Goal: Information Seeking & Learning: Learn about a topic

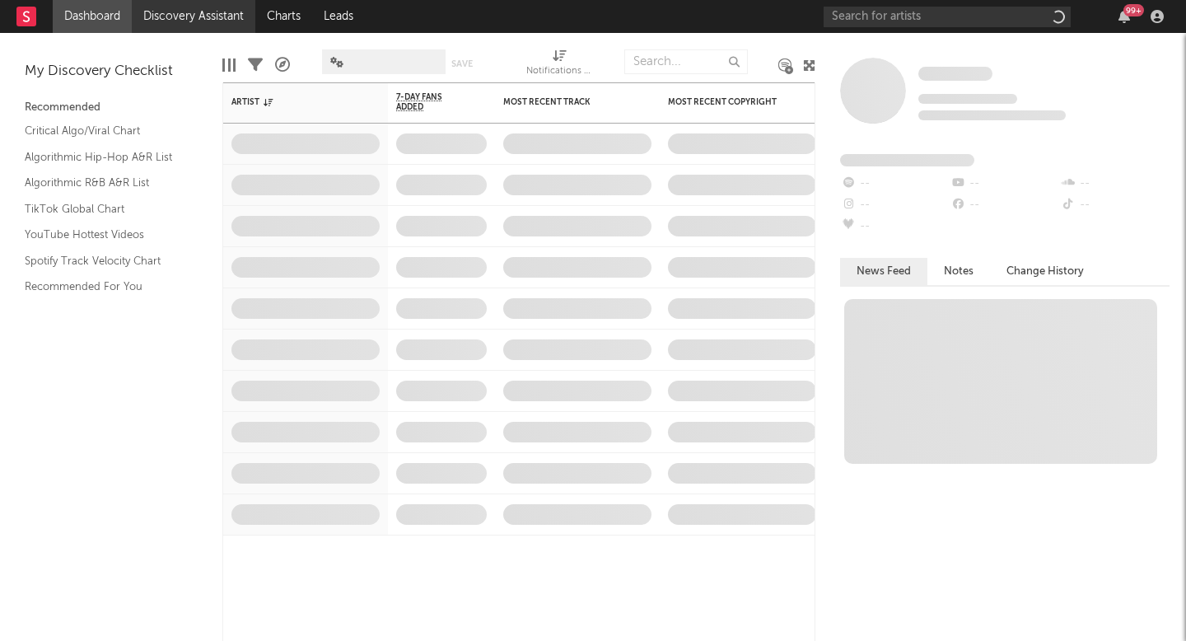
click at [221, 20] on link "Discovery Assistant" at bounding box center [194, 16] width 124 height 33
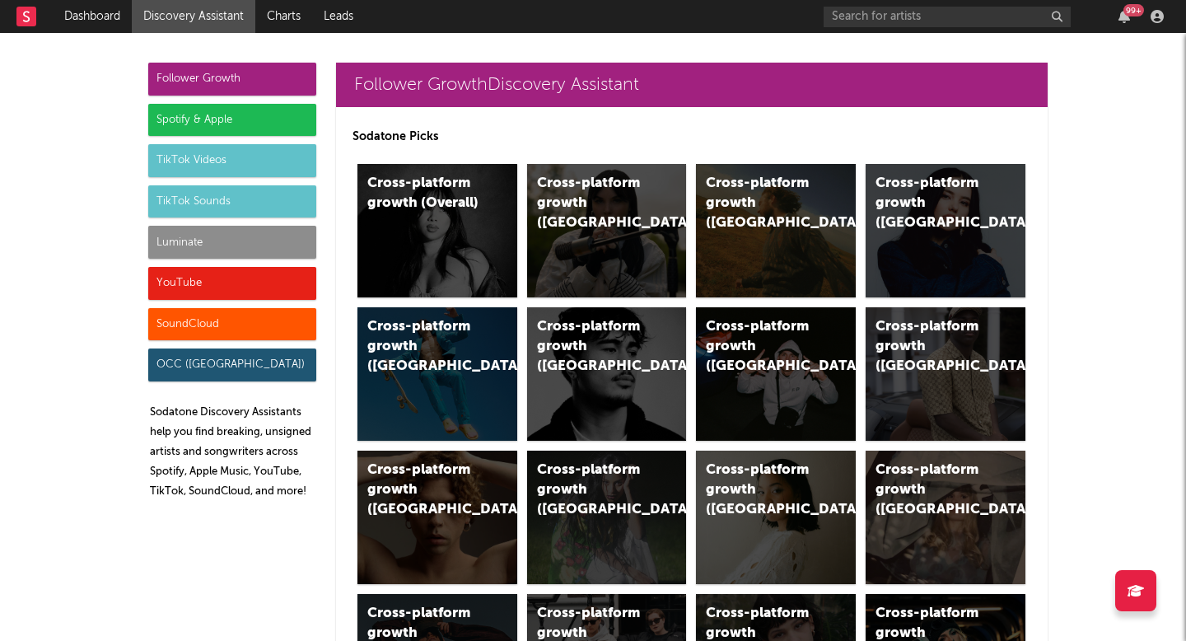
click at [206, 238] on div "Luminate" at bounding box center [232, 242] width 168 height 33
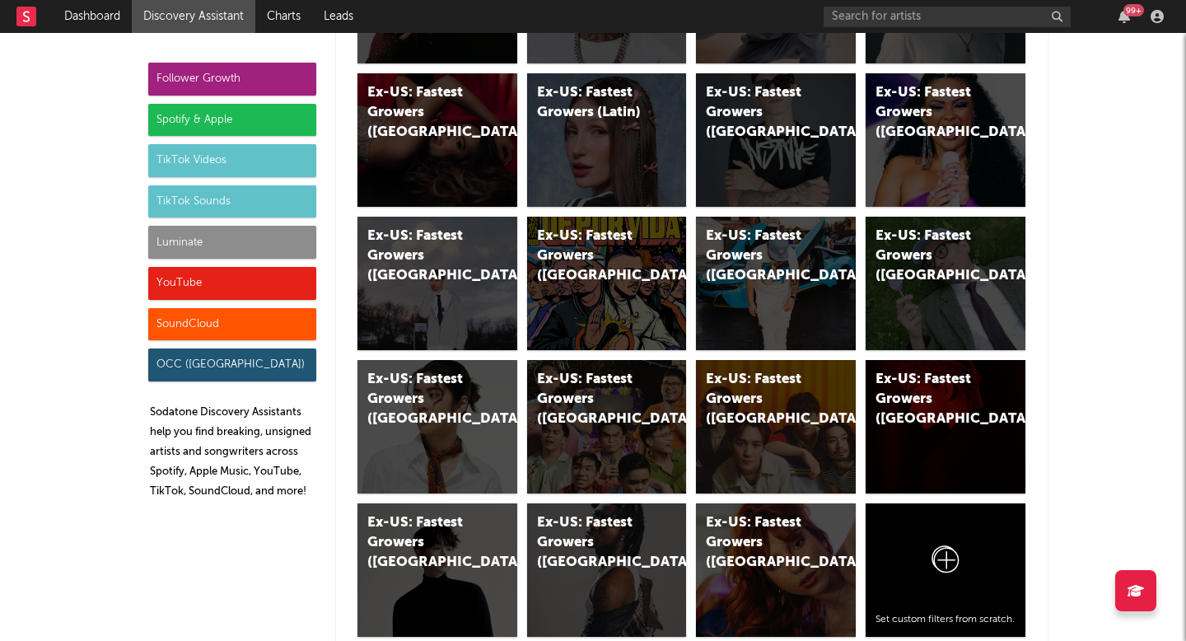
scroll to position [9917, 0]
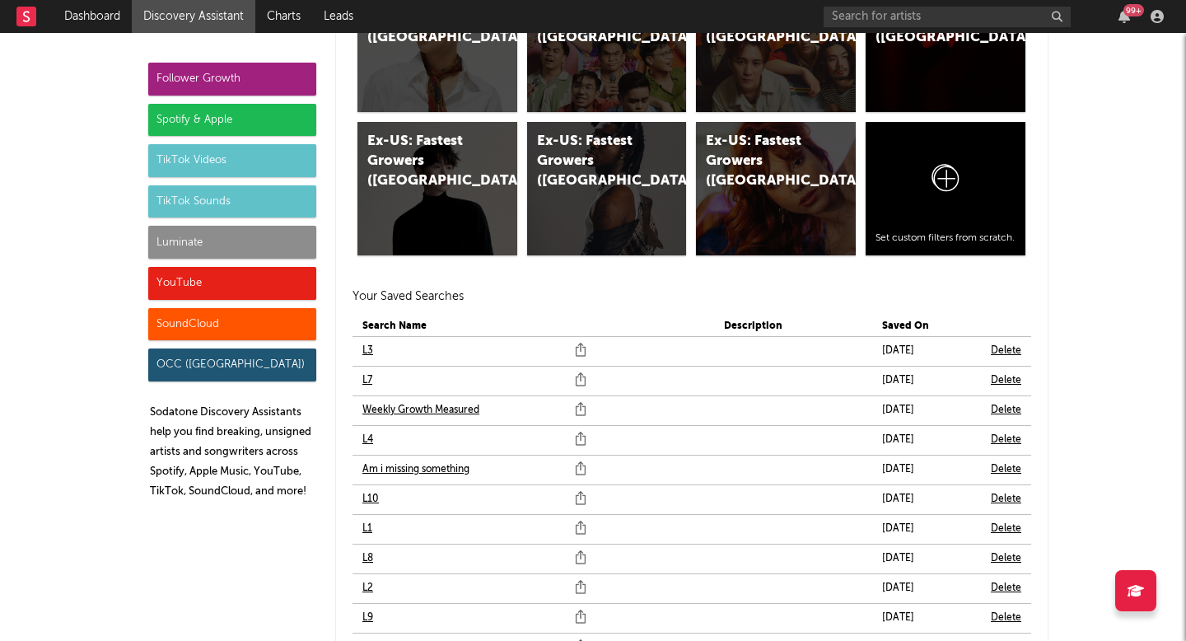
click at [404, 469] on link "Am i missing something" at bounding box center [415, 470] width 107 height 20
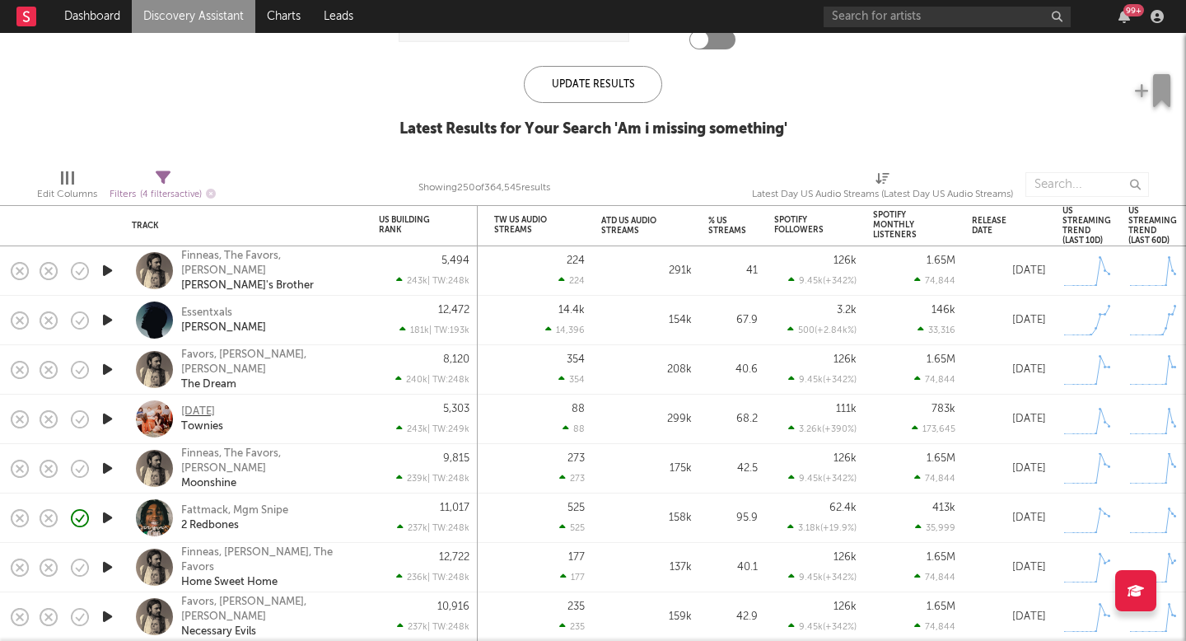
click at [215, 412] on div "Wednesday" at bounding box center [198, 411] width 34 height 15
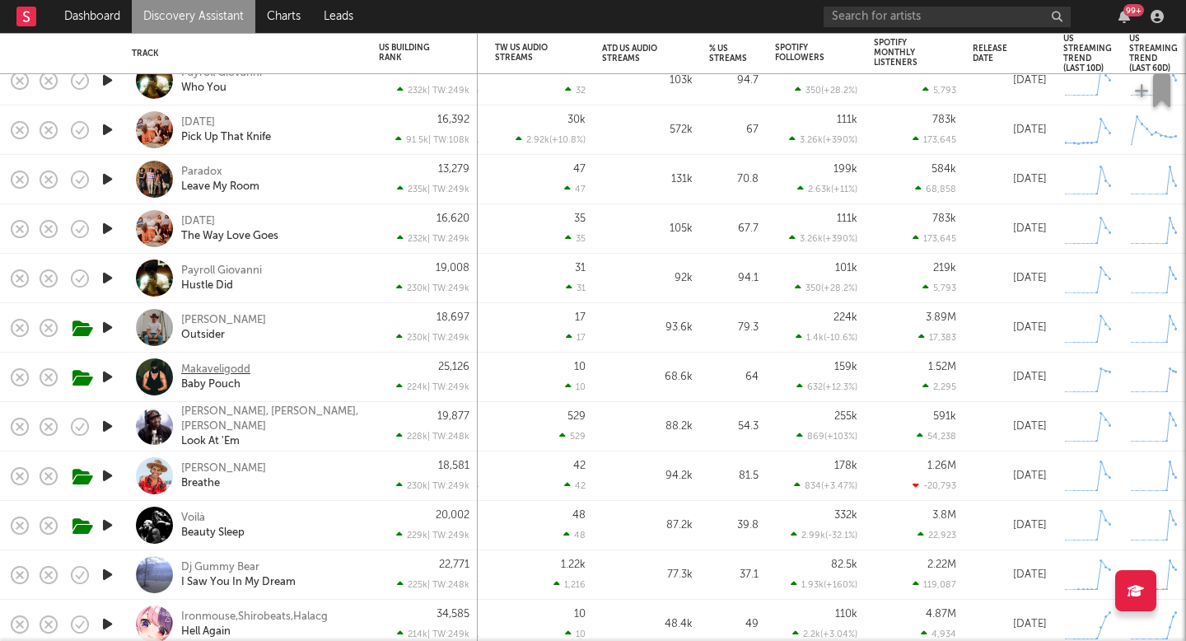
click at [234, 372] on div "Makaveligodd" at bounding box center [215, 369] width 69 height 15
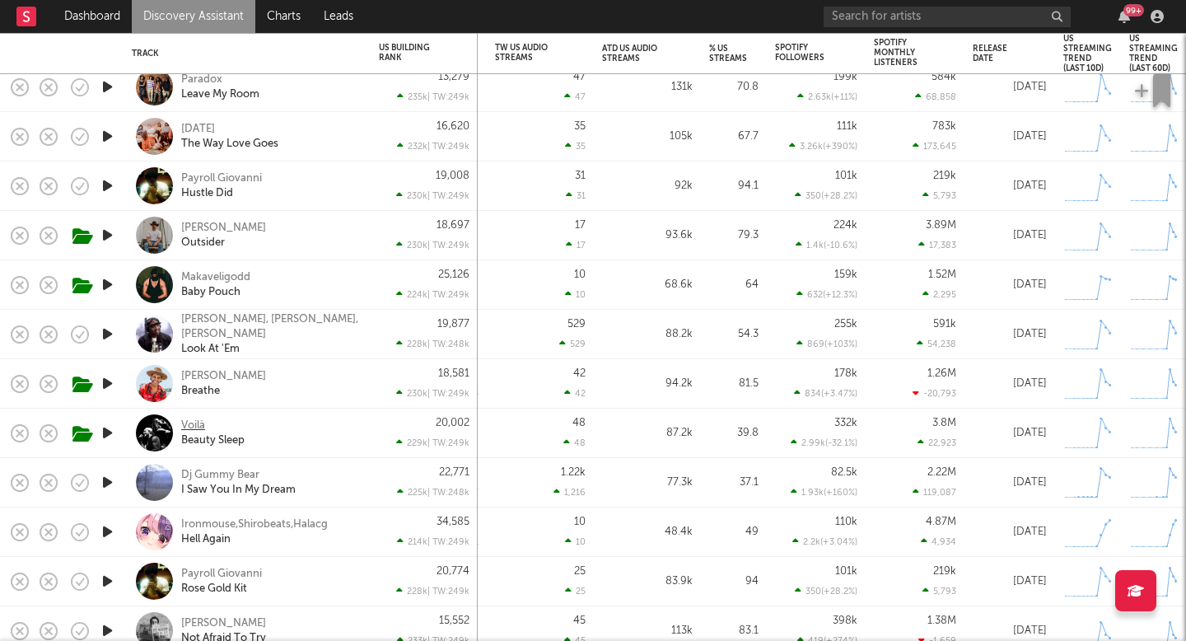
click at [194, 425] on div "Voilà" at bounding box center [193, 425] width 24 height 15
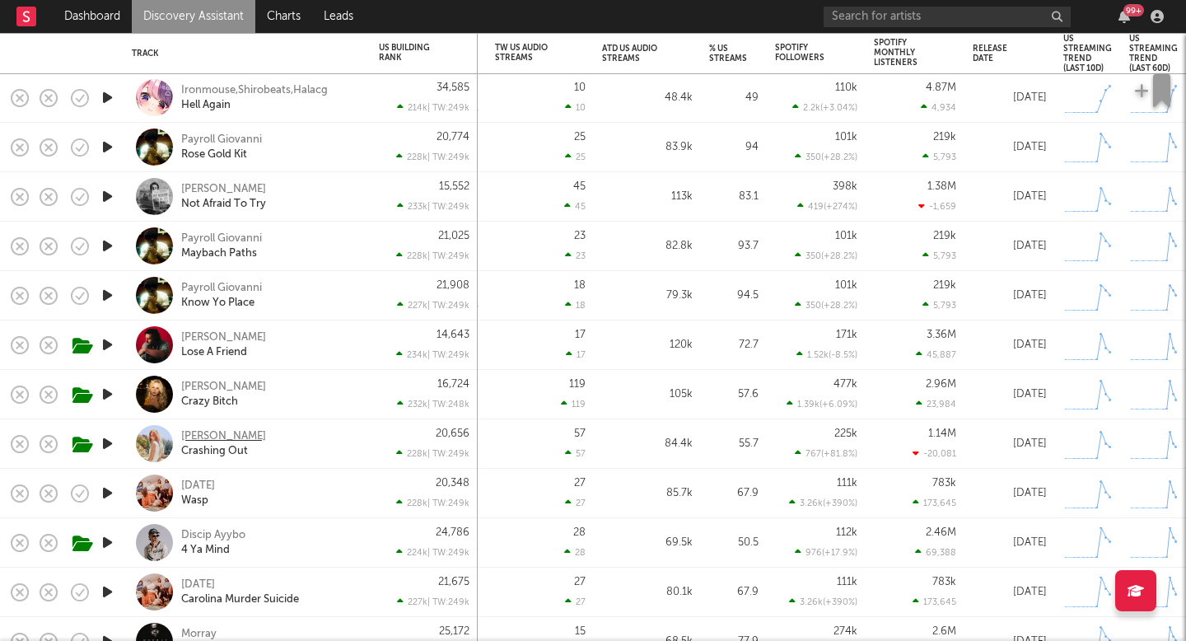
click at [219, 431] on div "Taylor Acorn" at bounding box center [223, 436] width 85 height 15
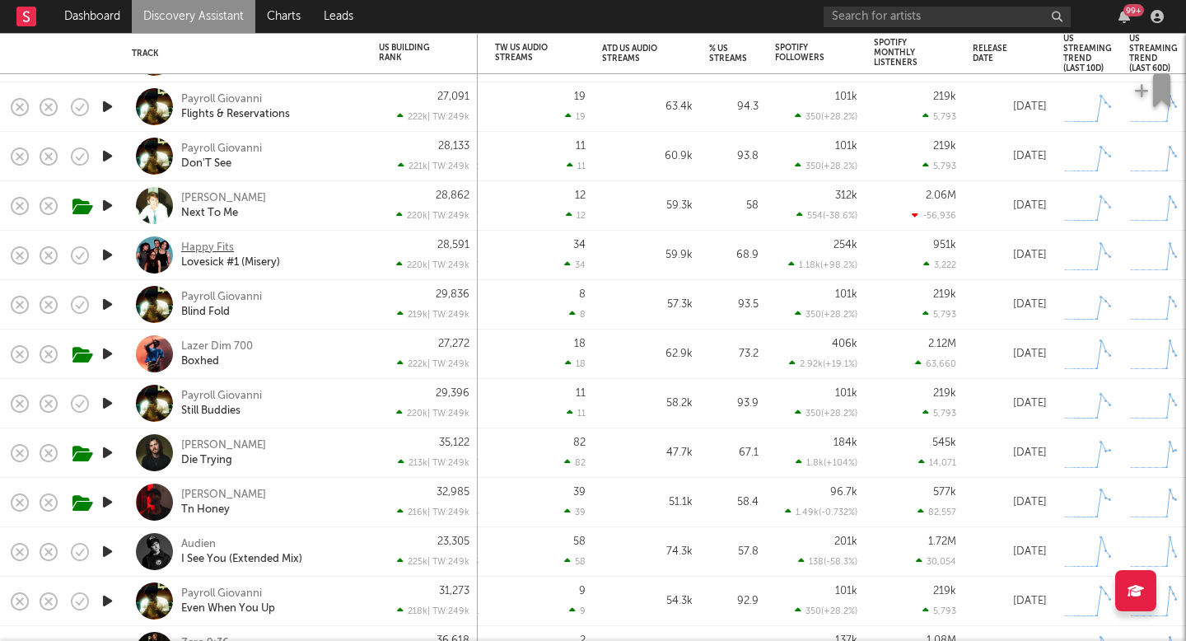
click at [202, 242] on div "Happy Fits" at bounding box center [207, 248] width 53 height 15
click at [257, 440] on div "Chase Mcdaniel" at bounding box center [223, 445] width 85 height 15
click at [197, 492] on div "Ryan Jesse" at bounding box center [223, 495] width 85 height 15
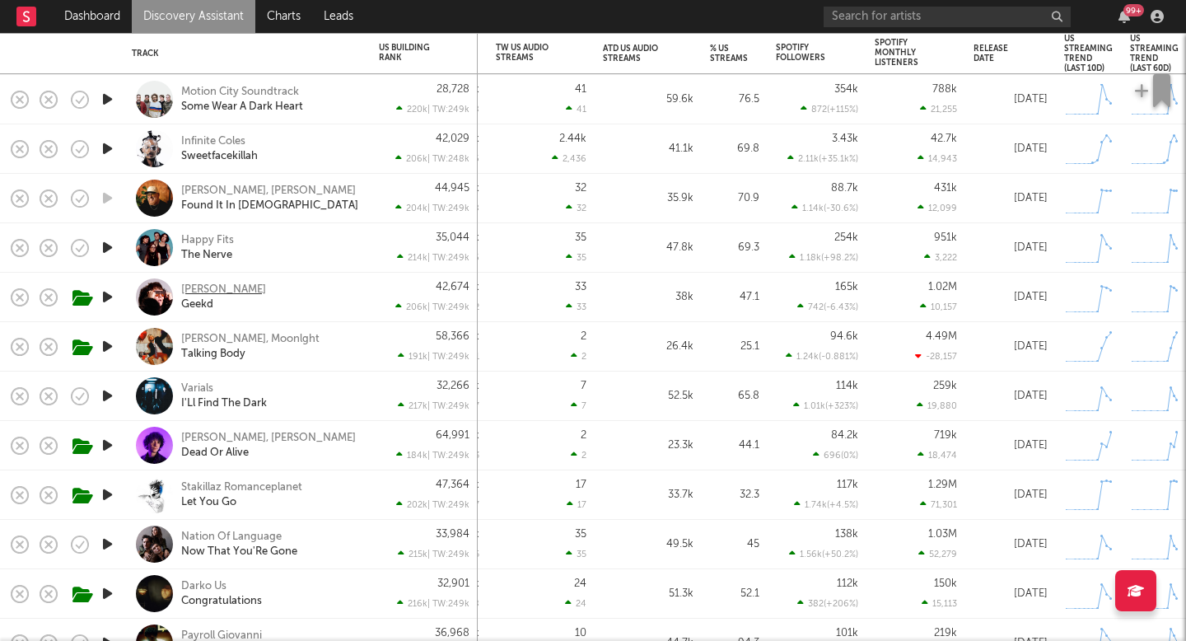
click at [213, 283] on div "Yng Martyr" at bounding box center [223, 290] width 85 height 15
click at [231, 339] on div "Mr. Moon, Moonlght" at bounding box center [250, 339] width 138 height 15
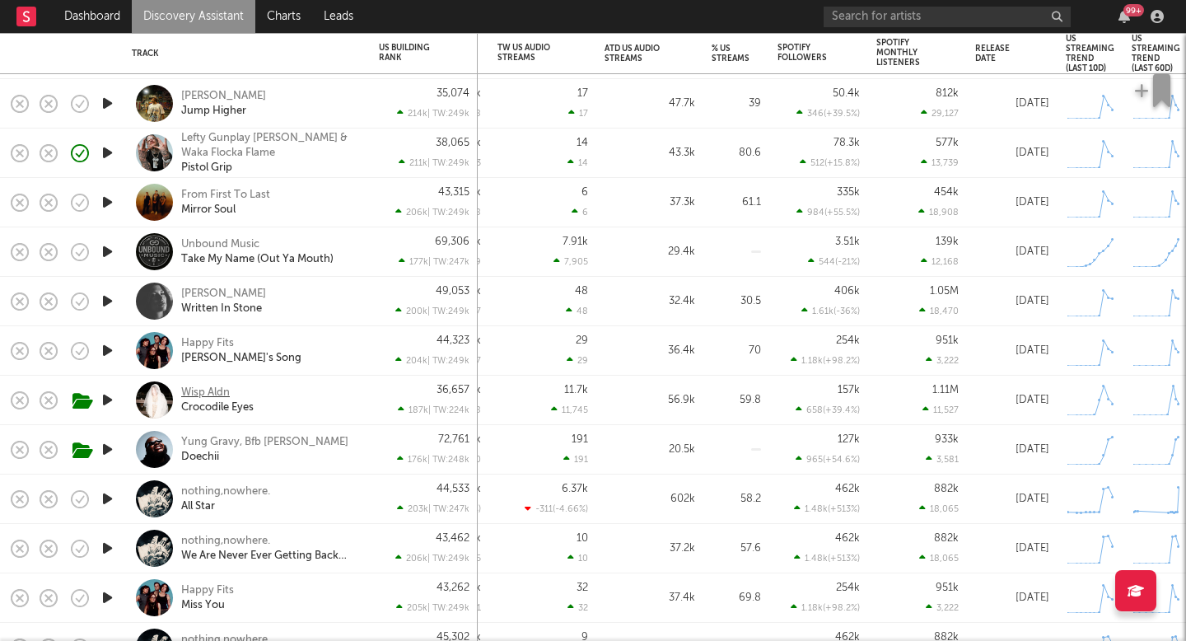
click at [200, 386] on div "Wisp Aldn" at bounding box center [205, 393] width 49 height 15
click at [206, 379] on div "Wisp Aldn Crocodile Eyes" at bounding box center [247, 400] width 231 height 49
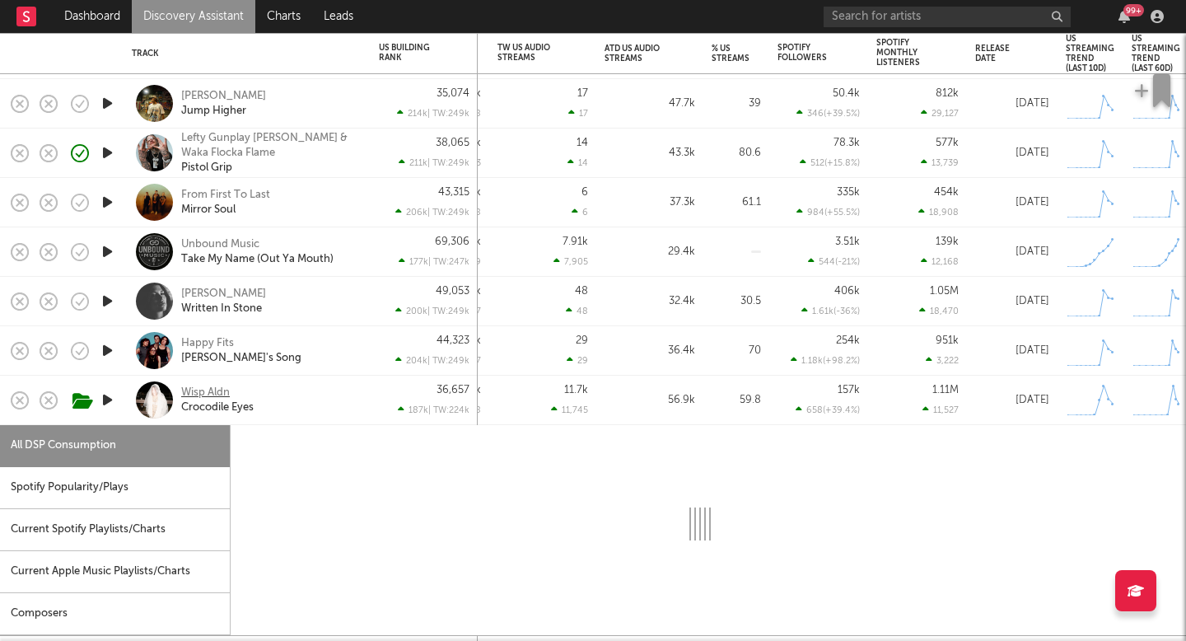
click at [206, 395] on div "Wisp Aldn" at bounding box center [205, 393] width 49 height 15
select select "1w"
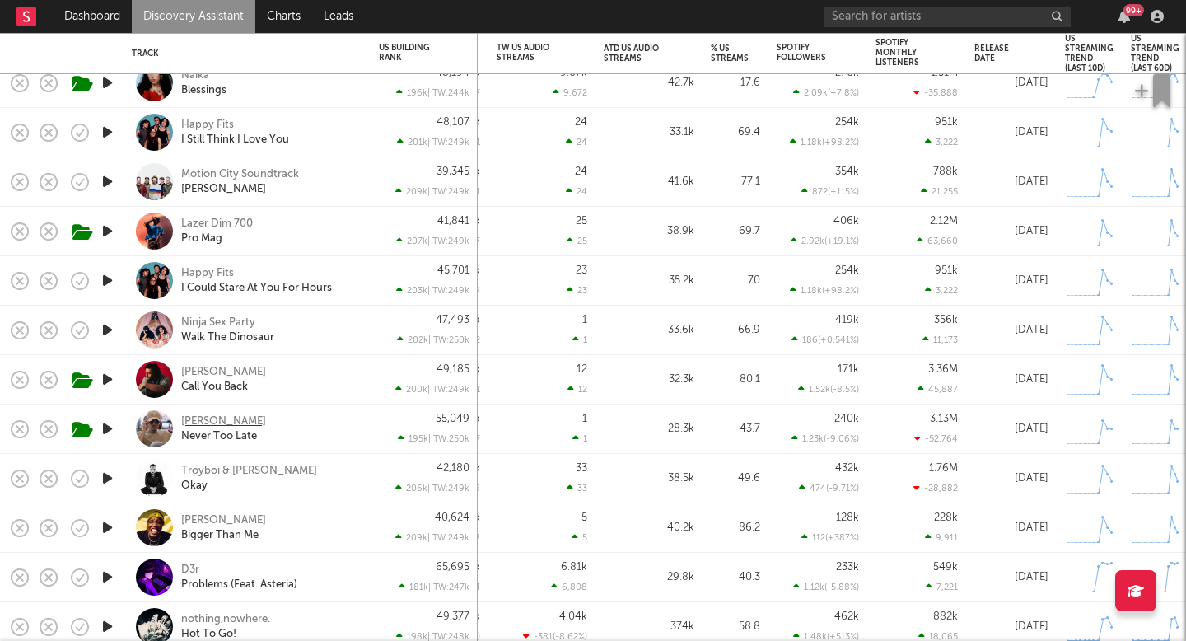
click at [252, 418] on div "[PERSON_NAME]" at bounding box center [223, 421] width 85 height 15
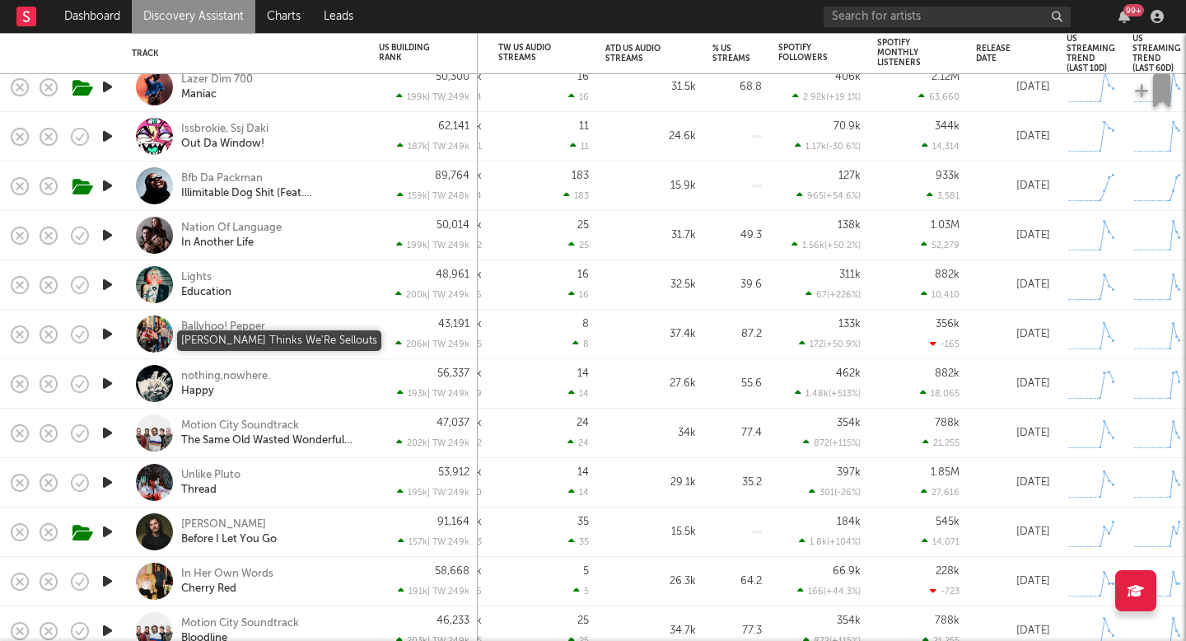
click at [226, 322] on div "Ballyhoo! Pepper" at bounding box center [223, 327] width 84 height 15
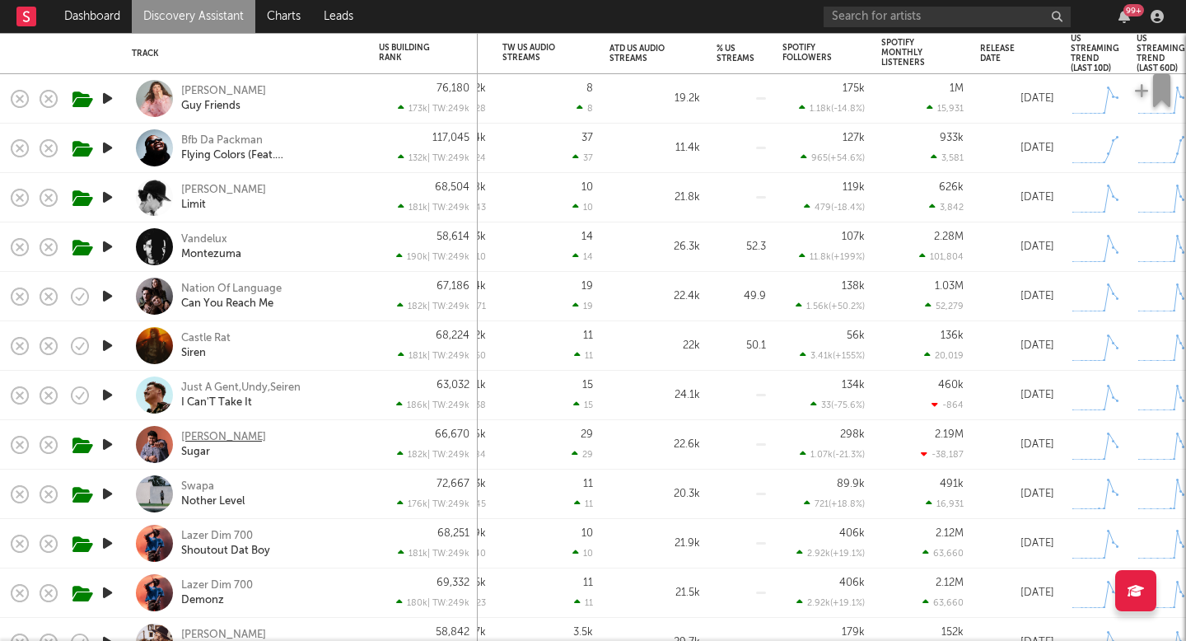
click at [226, 439] on div "[PERSON_NAME]" at bounding box center [223, 437] width 85 height 15
click at [193, 483] on div "Swapa" at bounding box center [197, 486] width 33 height 15
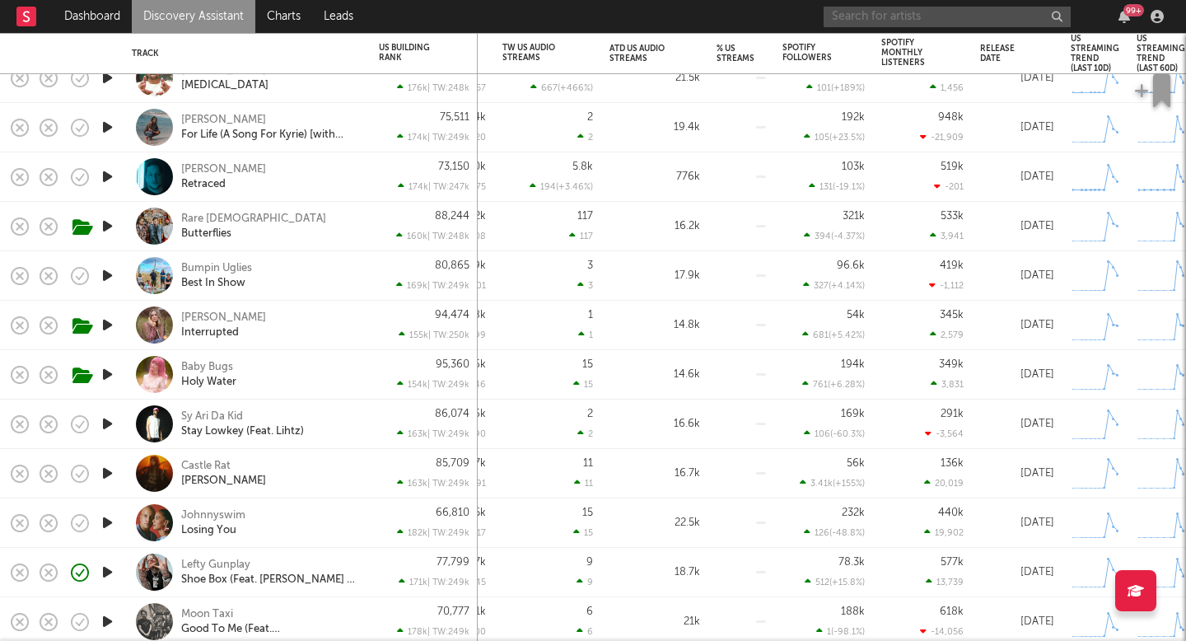
click at [926, 18] on input "text" at bounding box center [947, 17] width 247 height 21
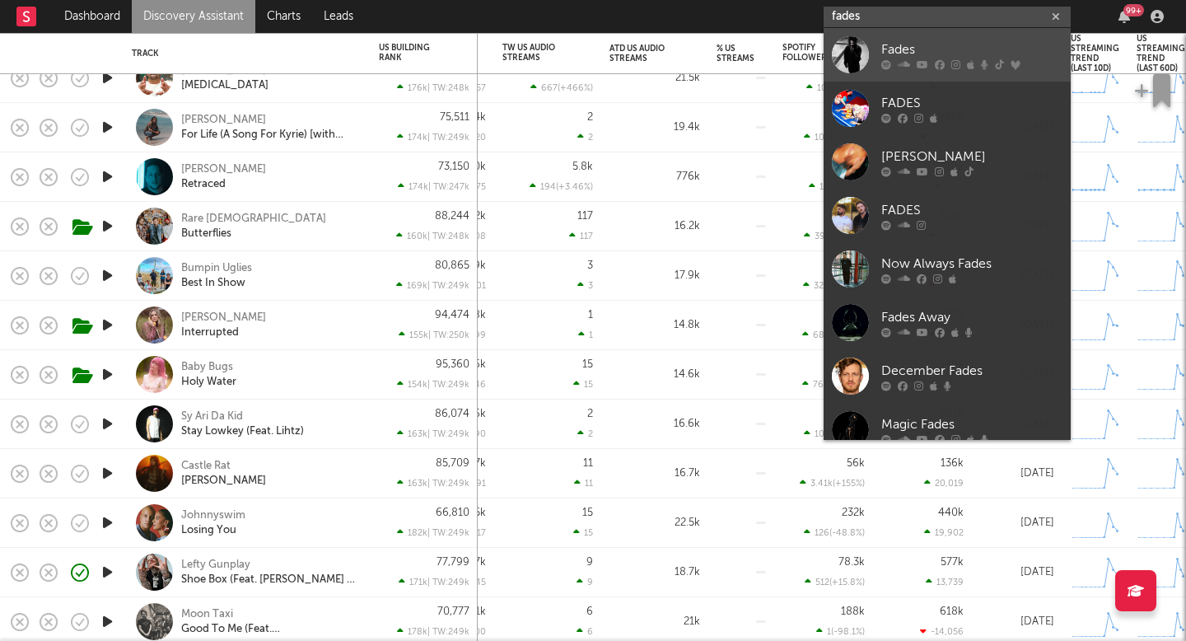
type input "fades"
click at [914, 38] on link "Fades" at bounding box center [947, 55] width 247 height 54
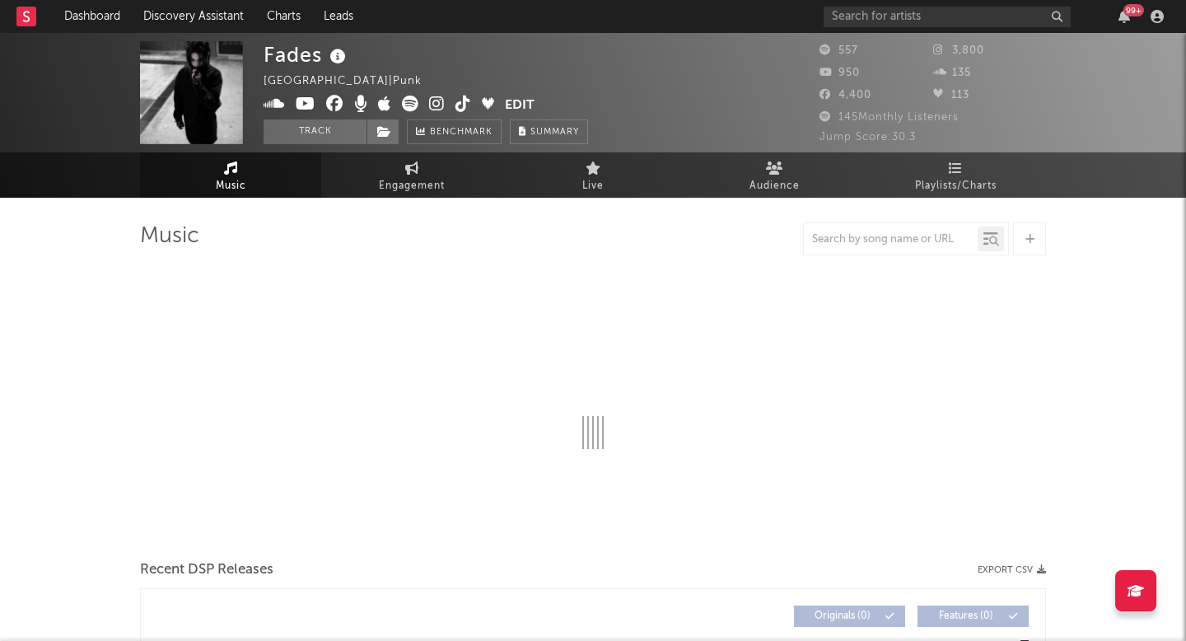
select select "1w"
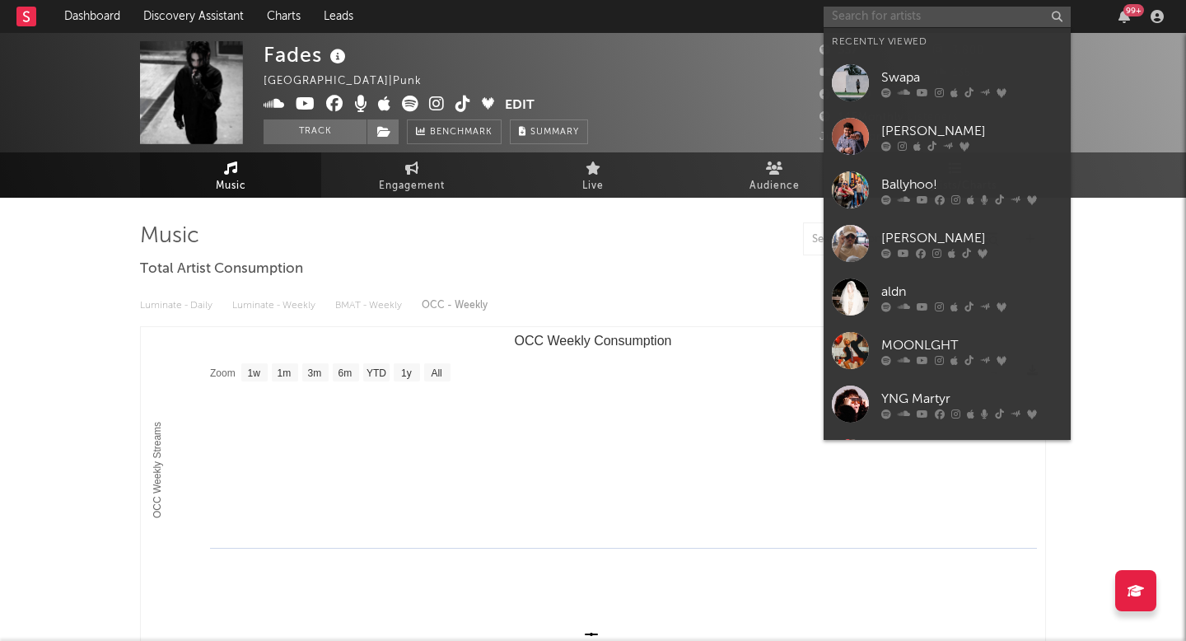
click at [886, 21] on input "text" at bounding box center [947, 17] width 247 height 21
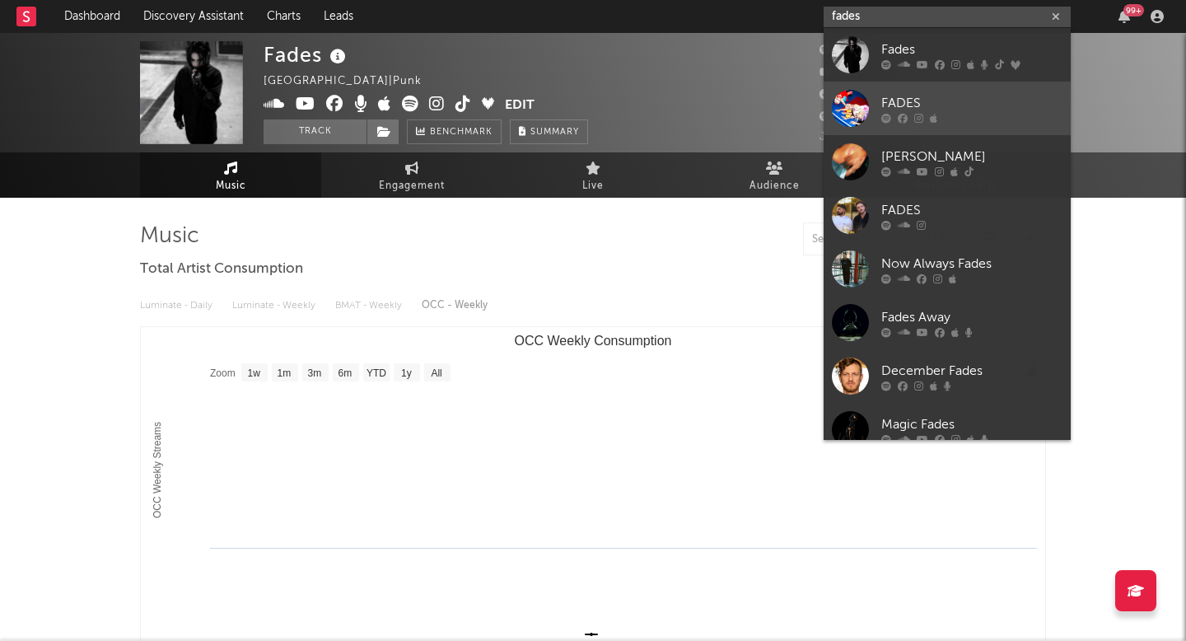
type input "fades"
click at [891, 96] on div "FADES" at bounding box center [971, 103] width 181 height 20
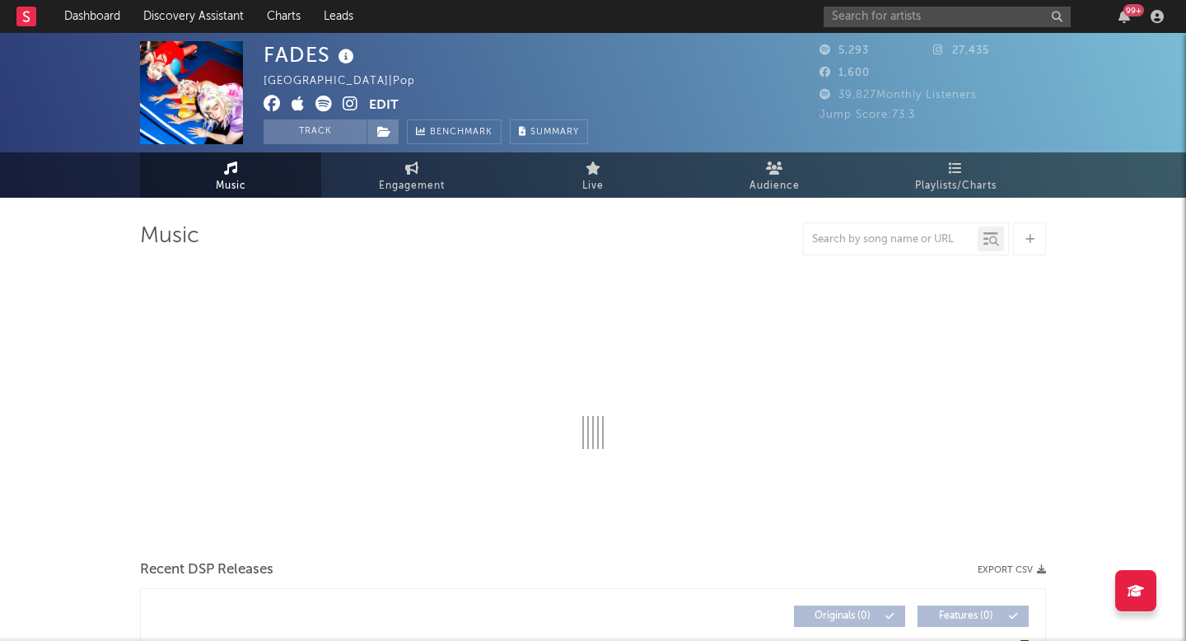
select select "6m"
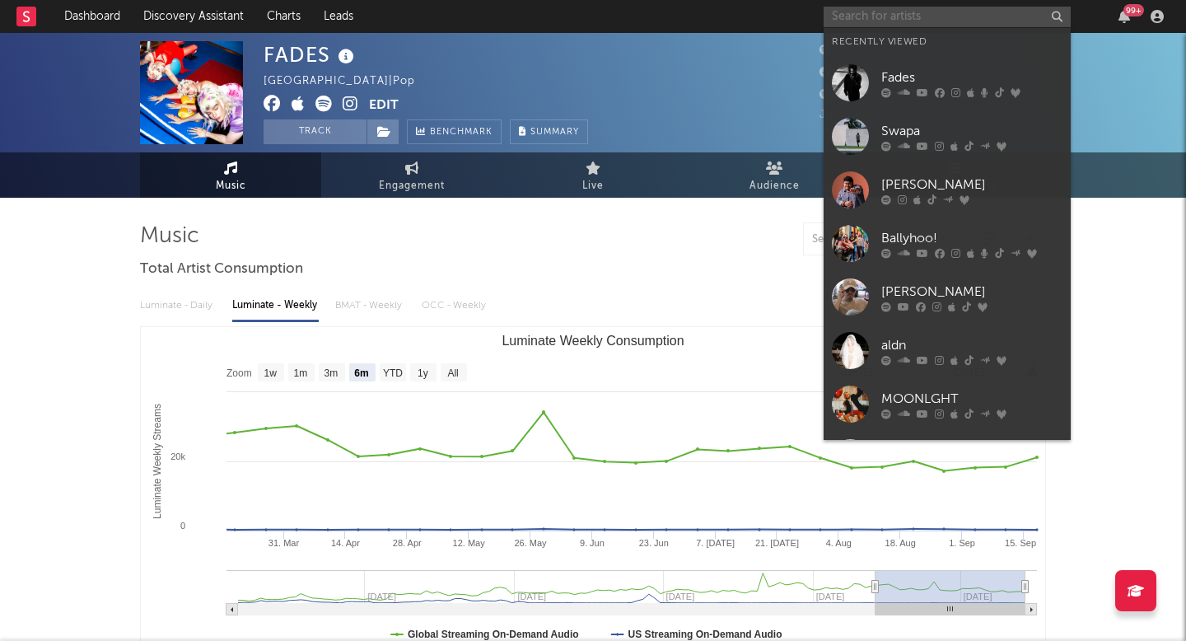
click at [866, 10] on input "text" at bounding box center [947, 17] width 247 height 21
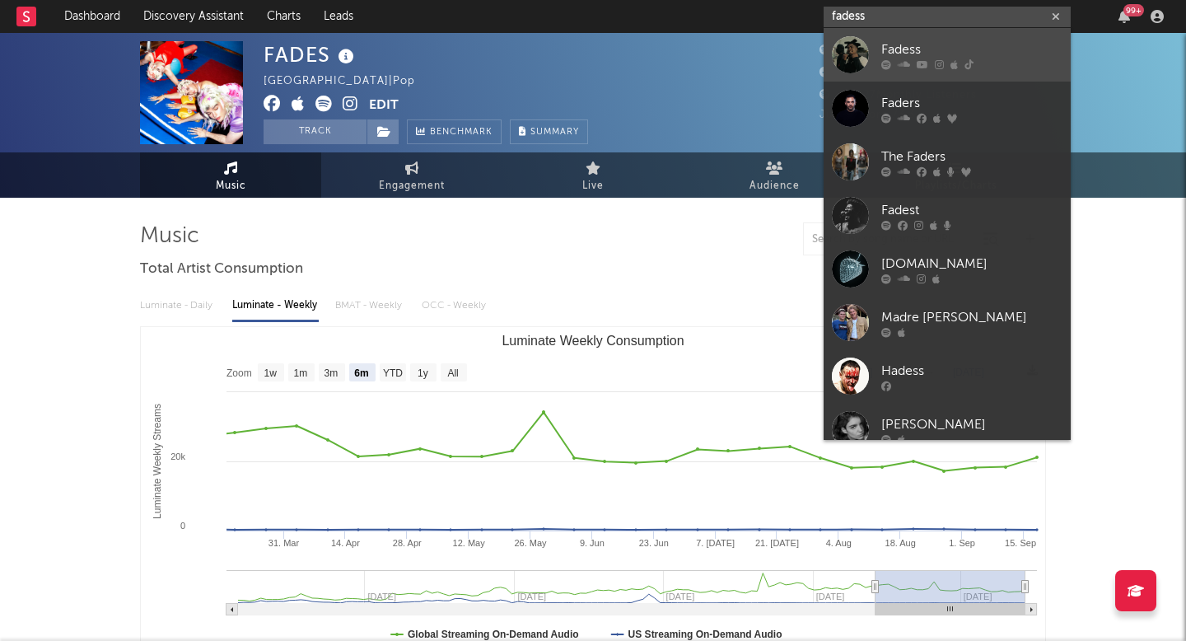
type input "fadess"
click at [912, 54] on div "Fadess" at bounding box center [971, 50] width 181 height 20
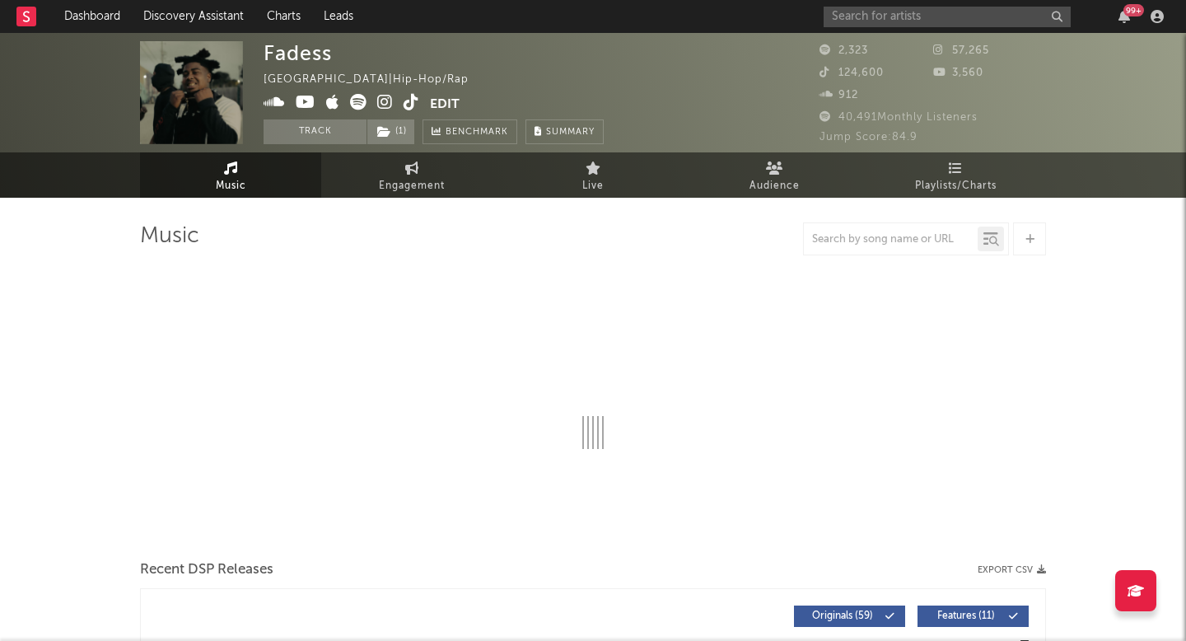
select select "6m"
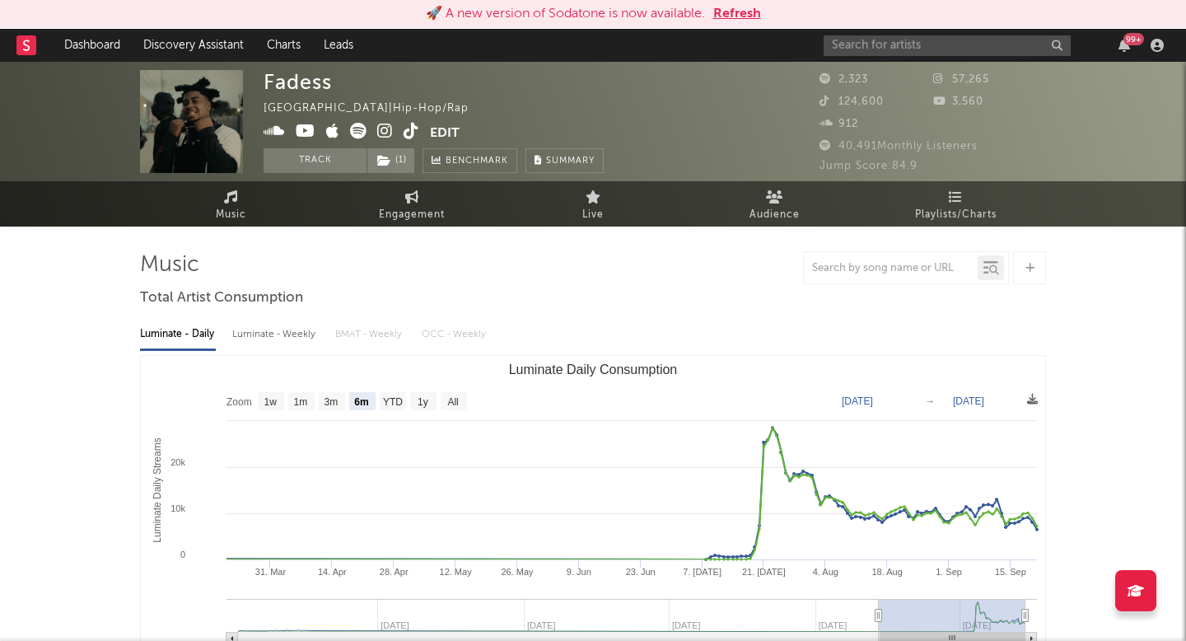
click at [737, 7] on button "Refresh" at bounding box center [737, 14] width 48 height 20
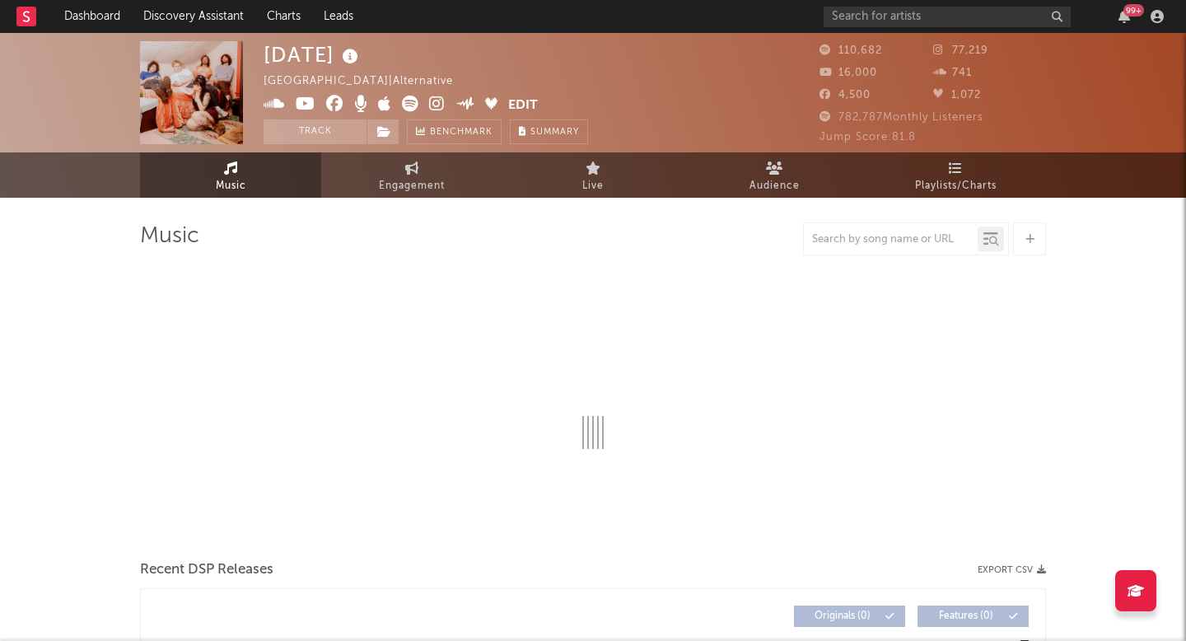
select select "6m"
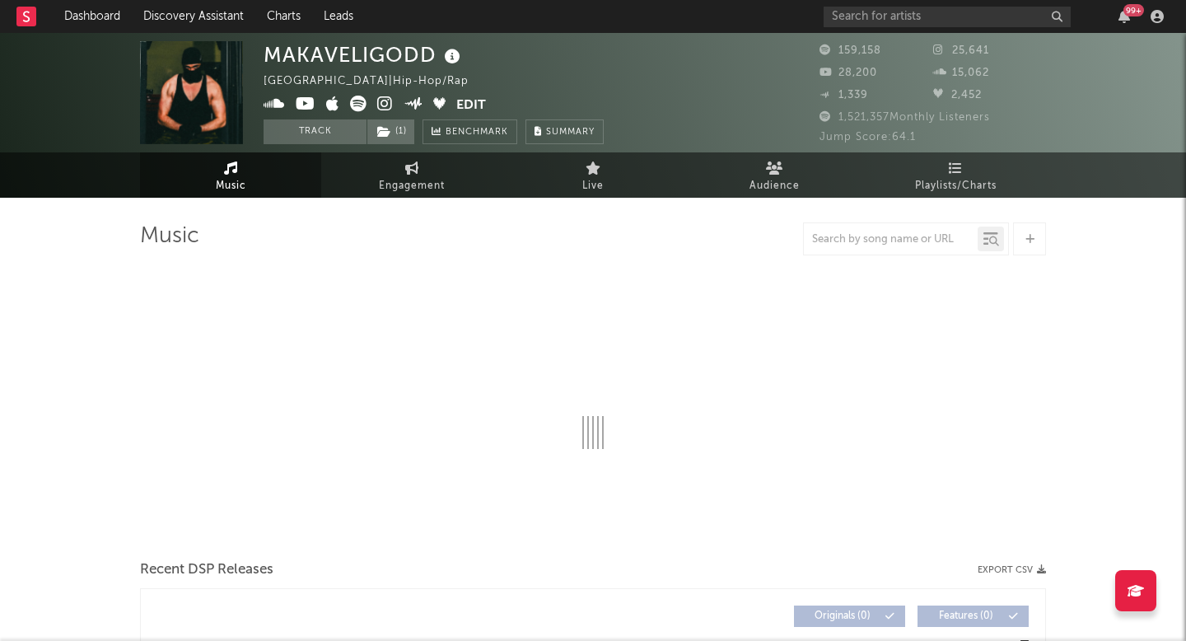
select select "6m"
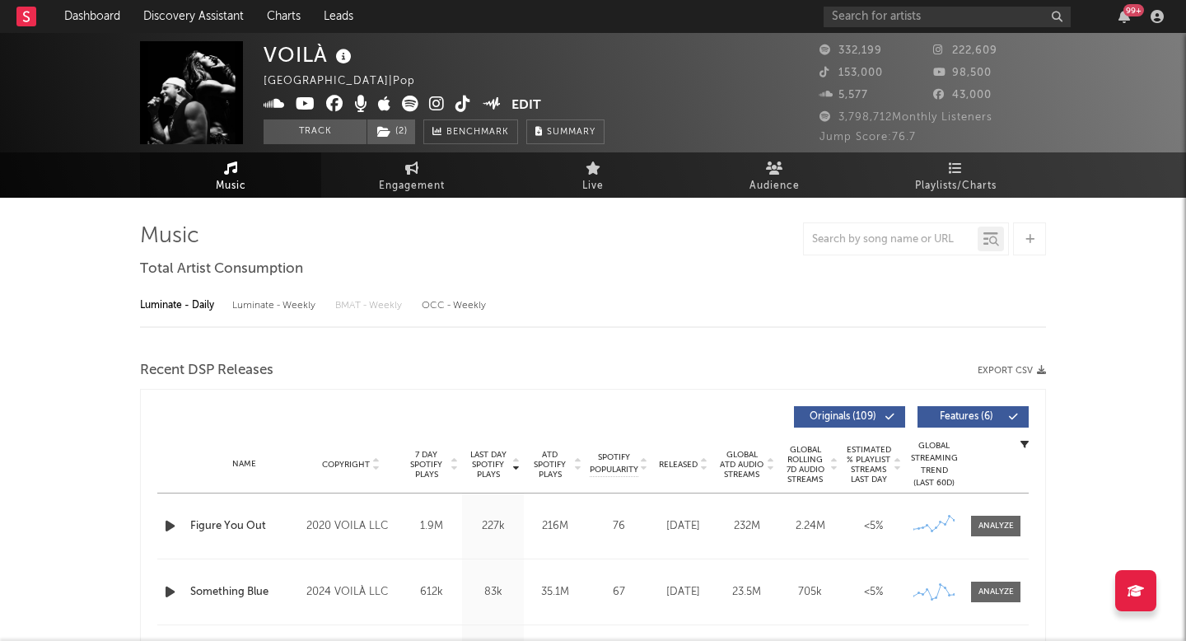
select select "6m"
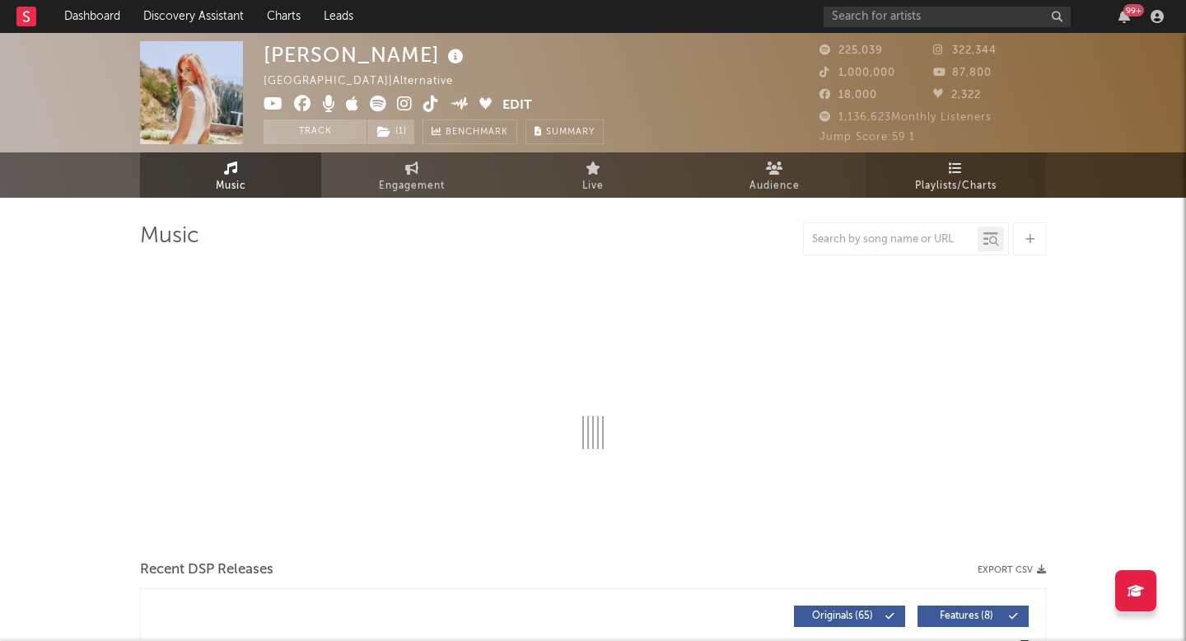
select select "6m"
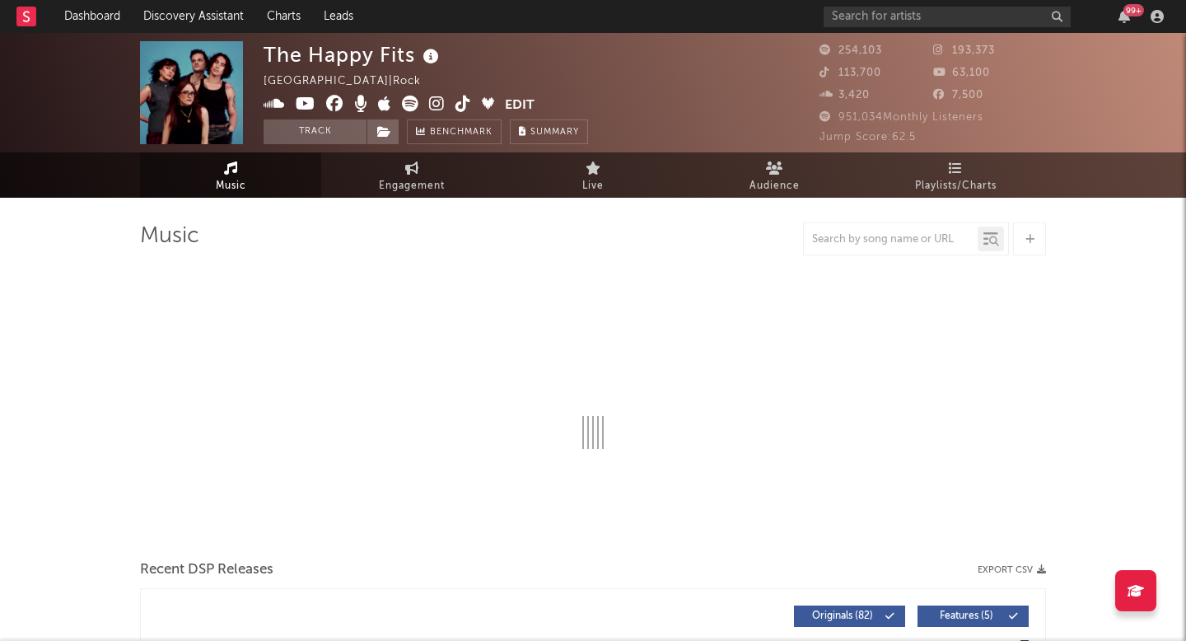
select select "6m"
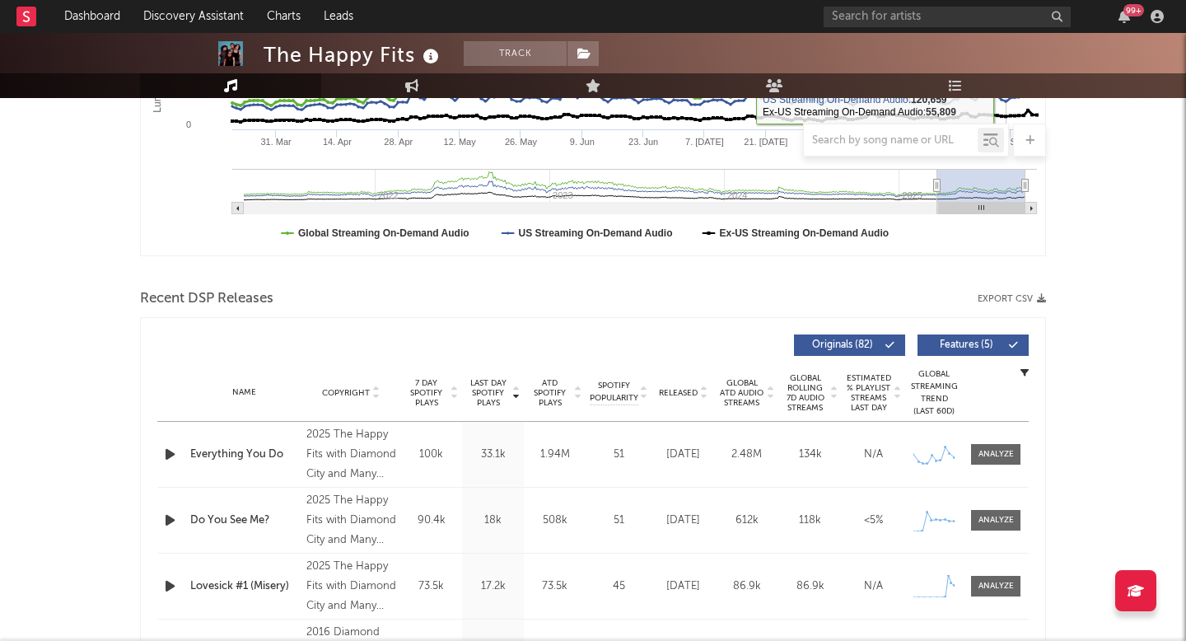
scroll to position [603, 0]
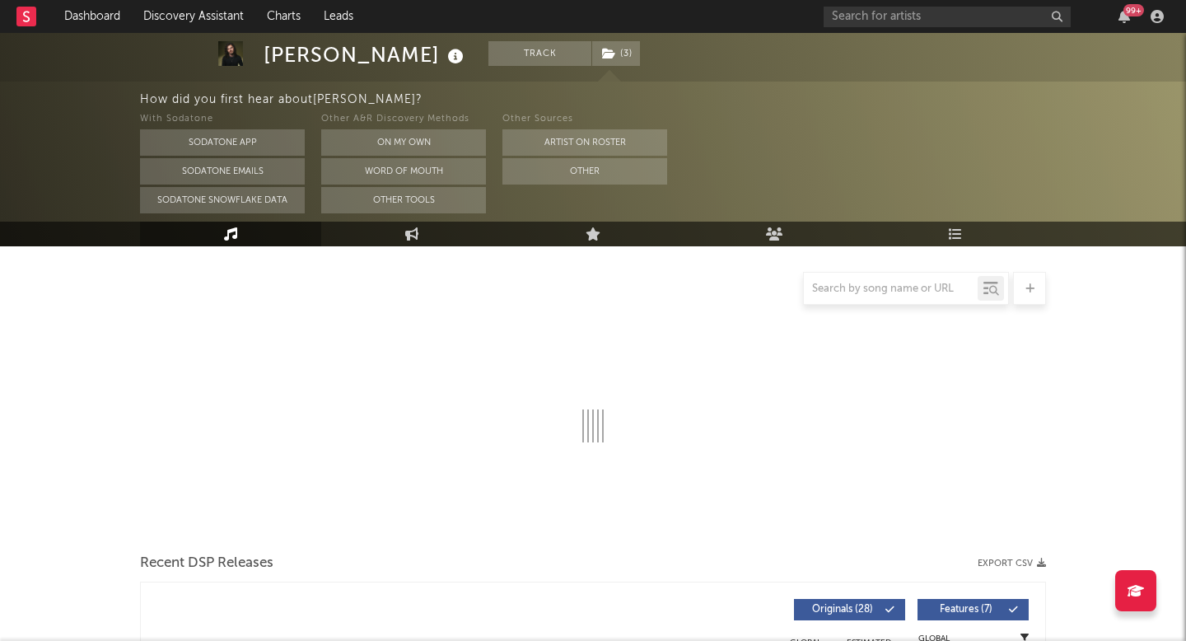
scroll to position [158, 0]
select select "6m"
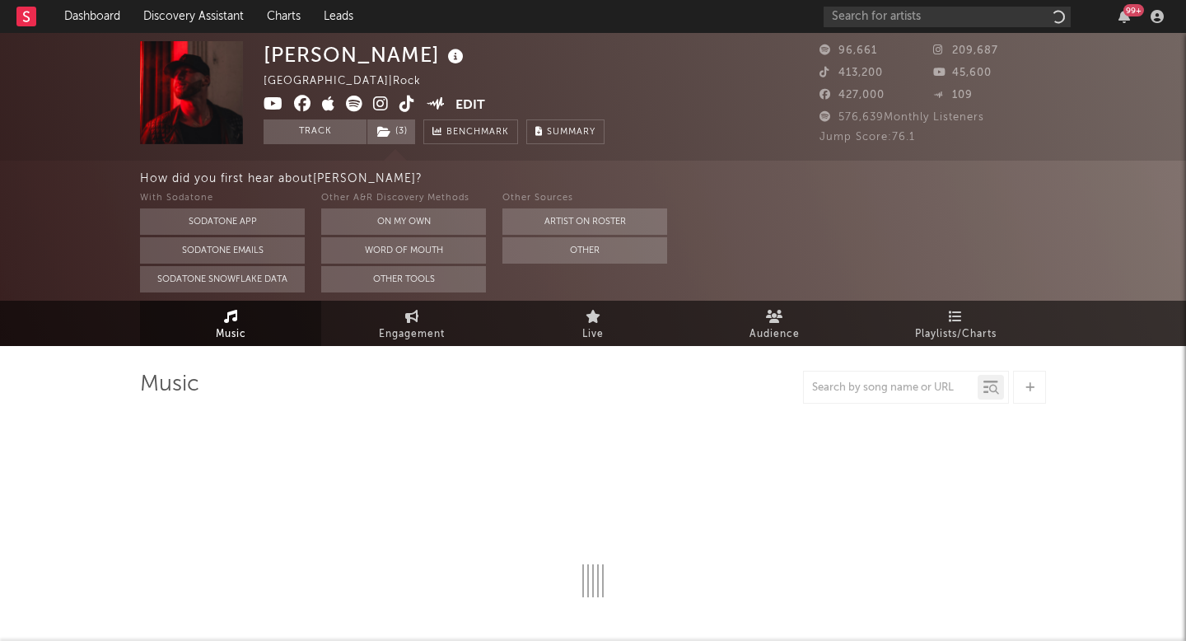
select select "6m"
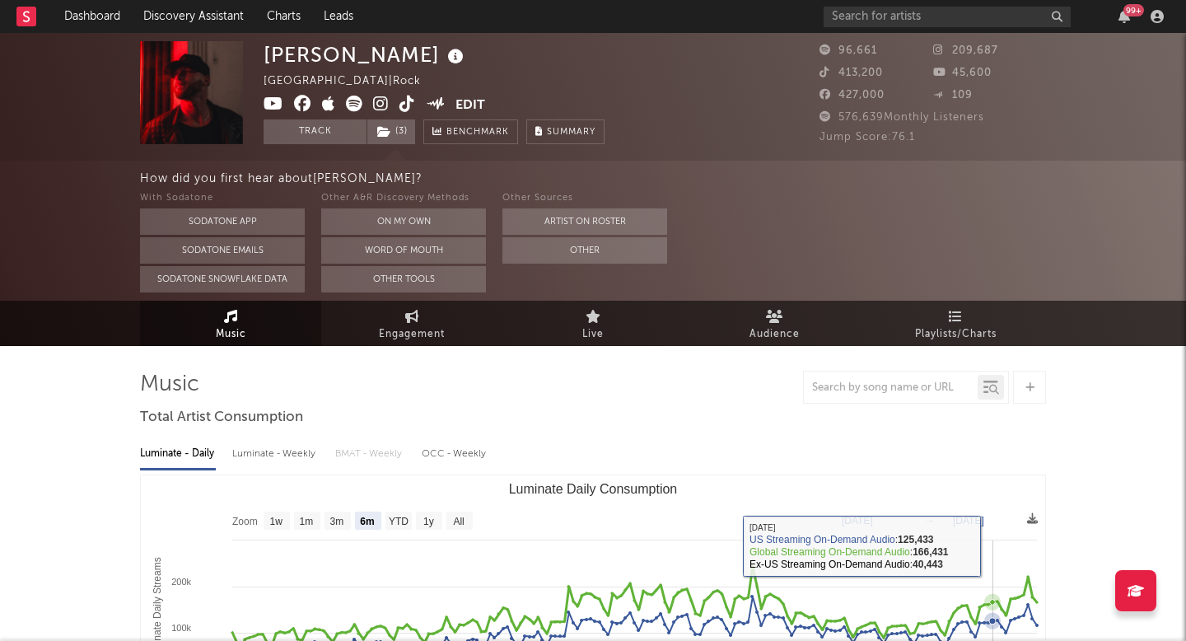
scroll to position [13, 0]
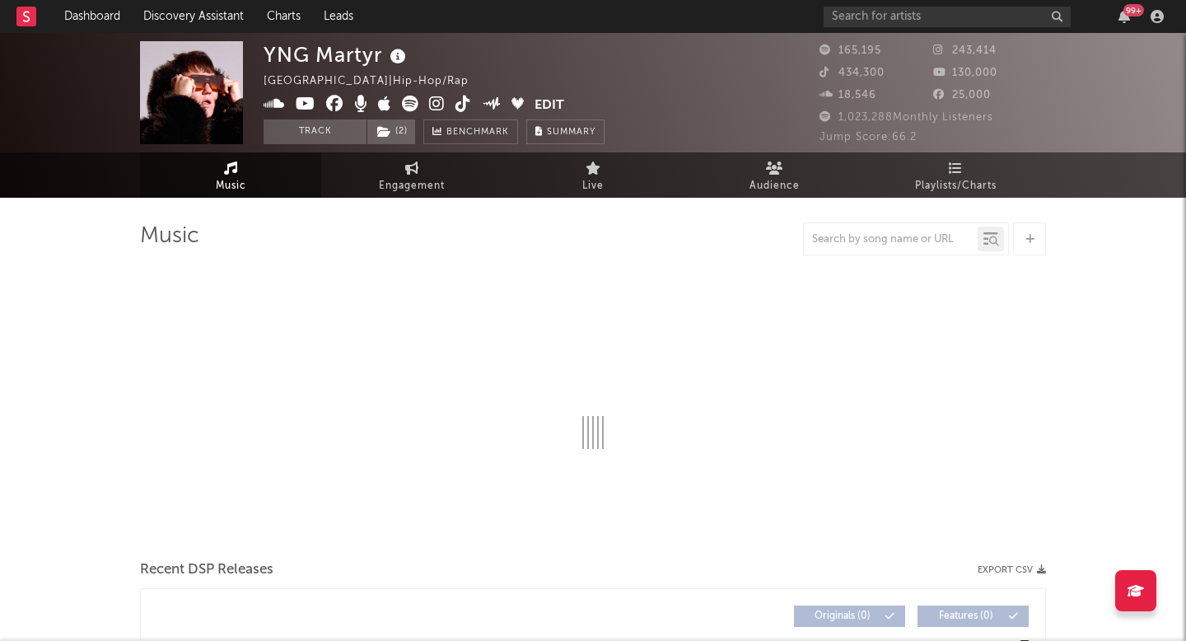
select select "6m"
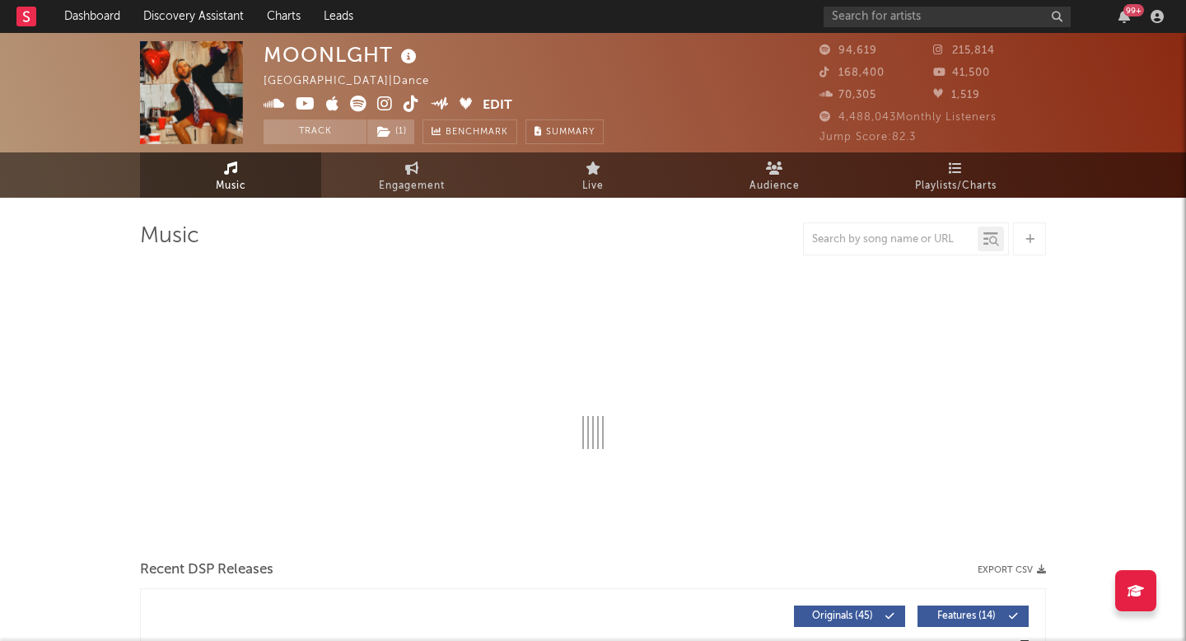
select select "6m"
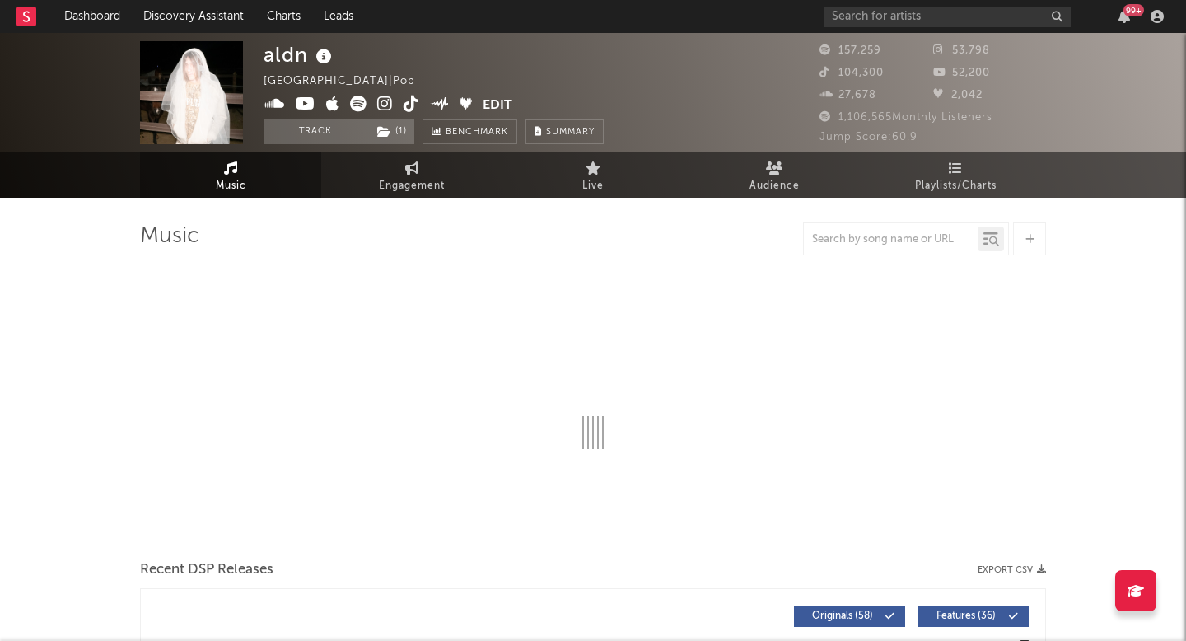
select select "6m"
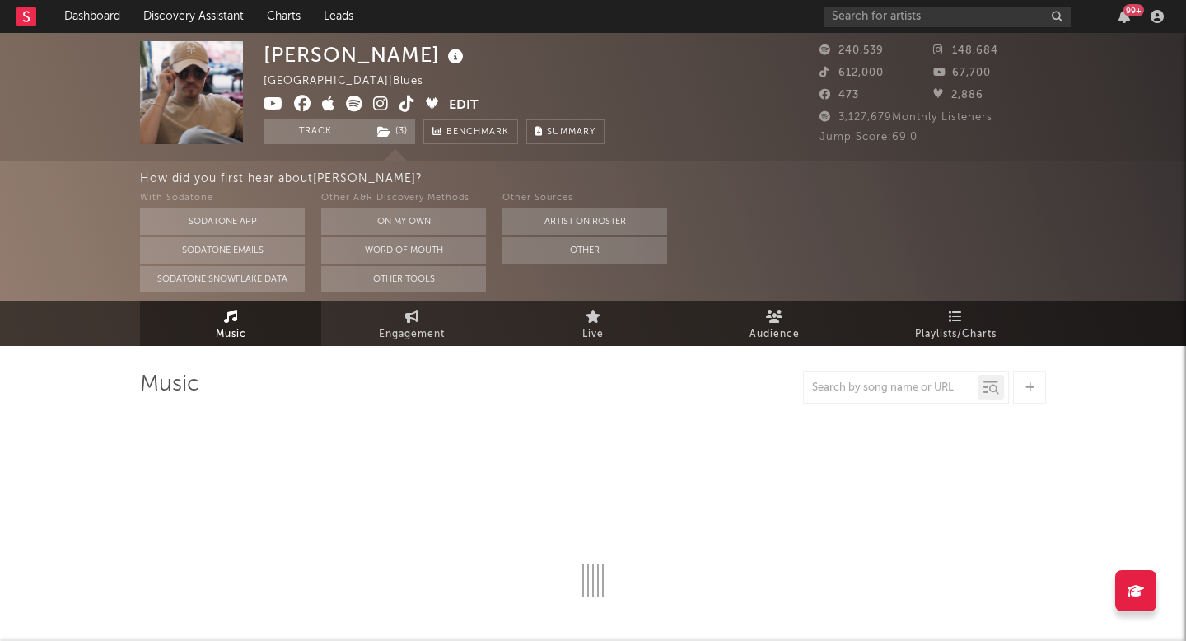
select select "6m"
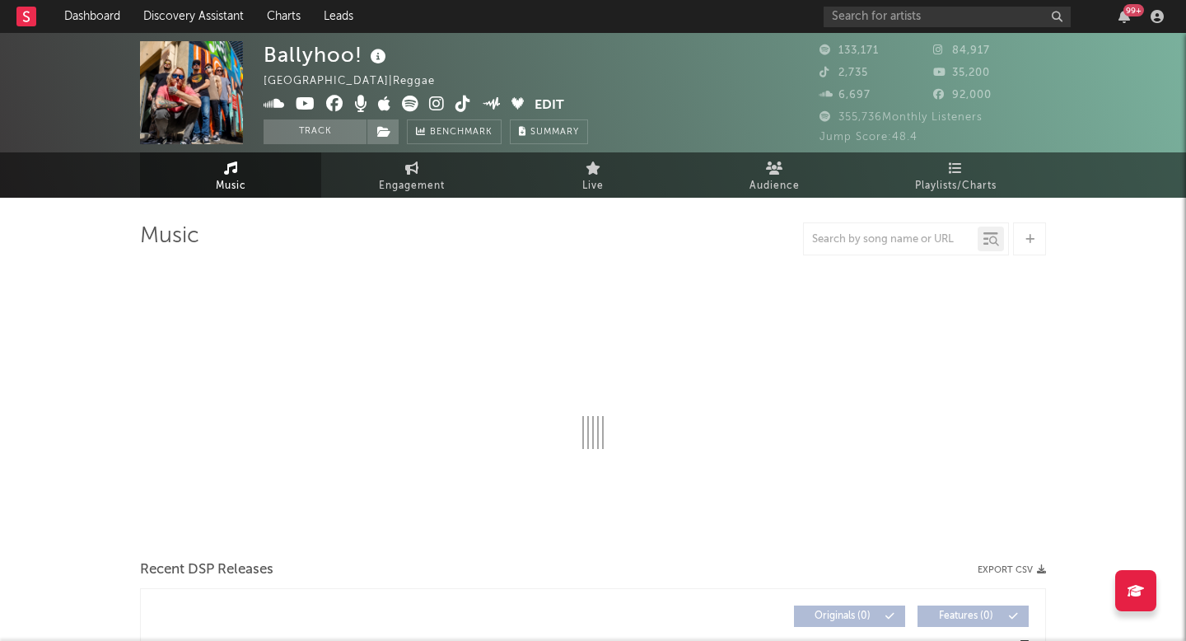
select select "6m"
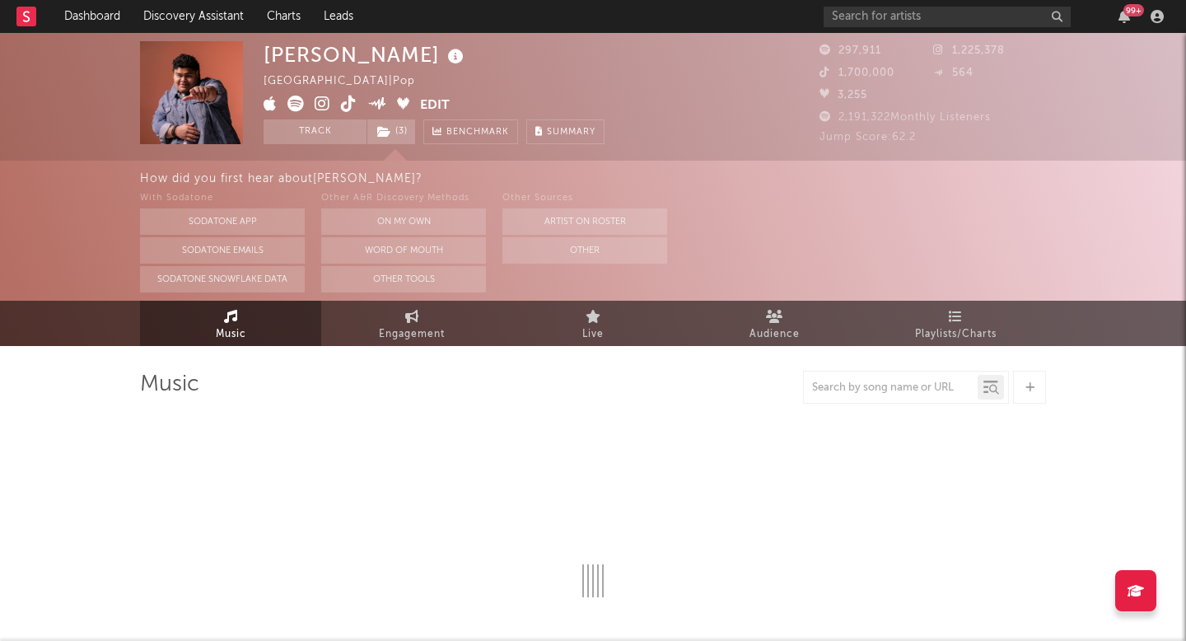
select select "6m"
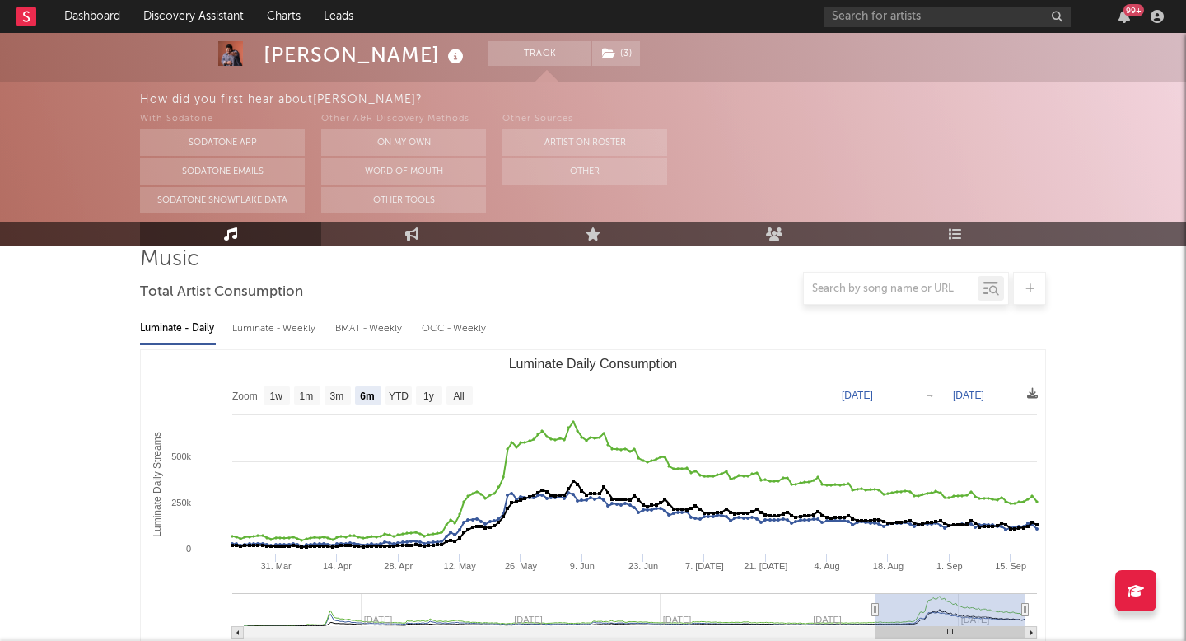
scroll to position [159, 0]
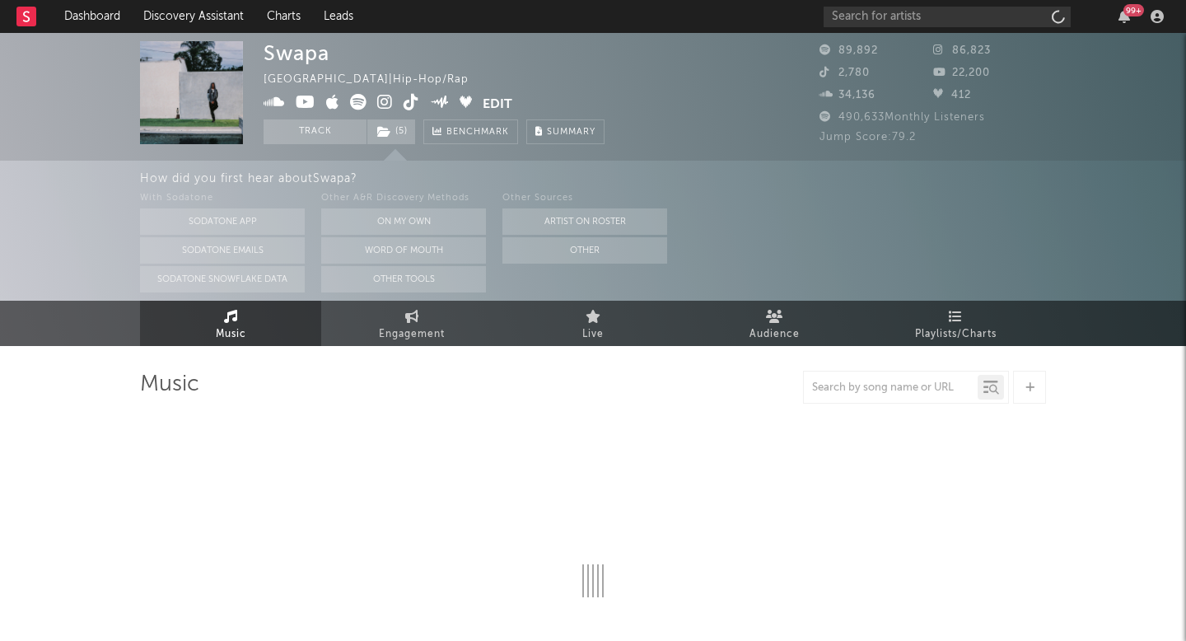
select select "6m"
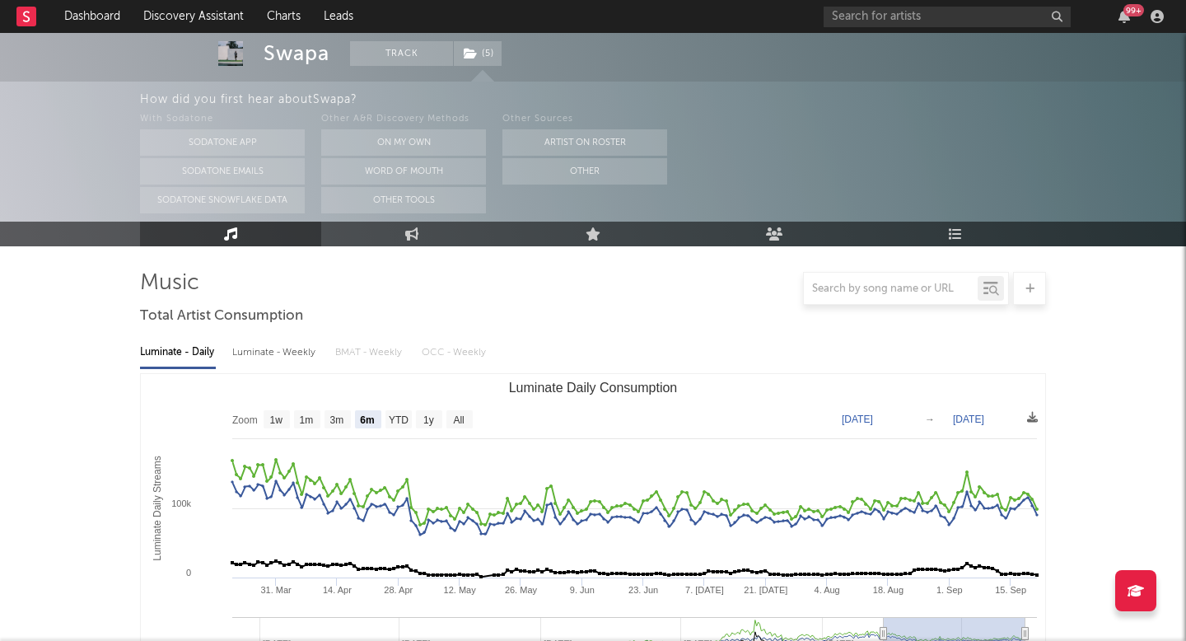
scroll to position [110, 0]
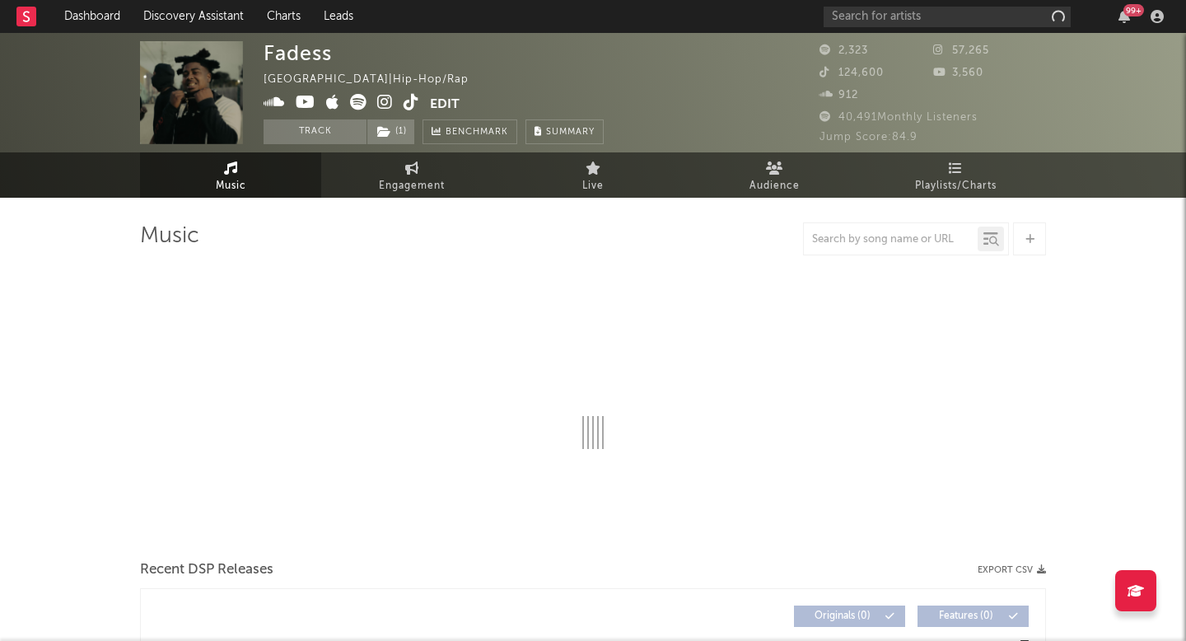
select select "6m"
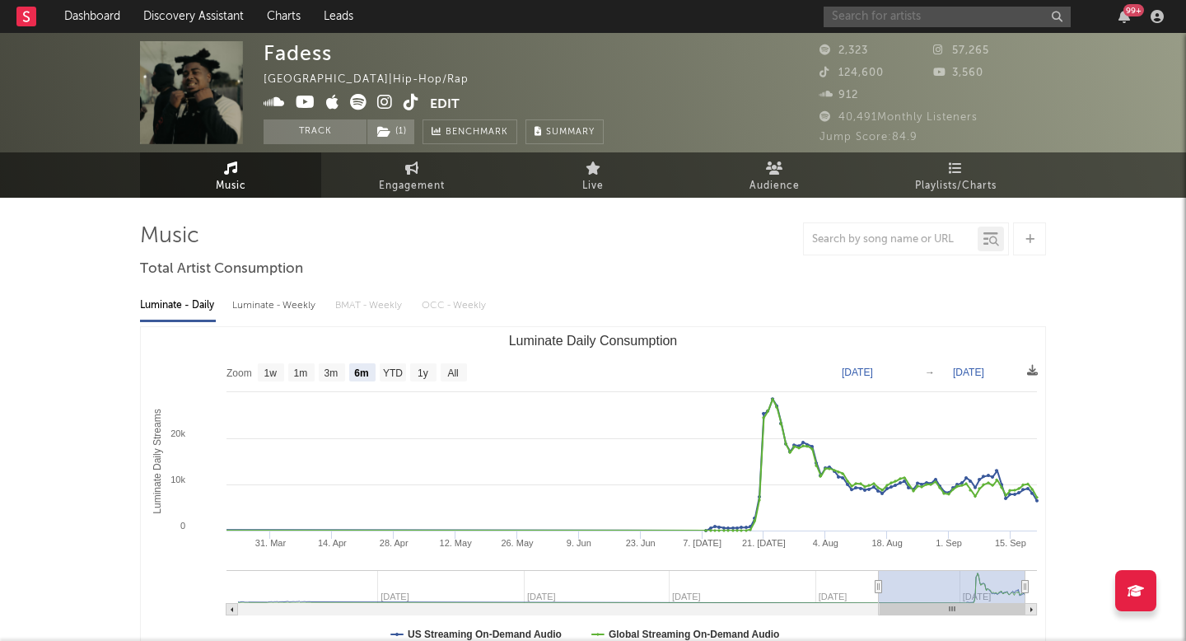
click at [853, 15] on input "text" at bounding box center [947, 17] width 247 height 21
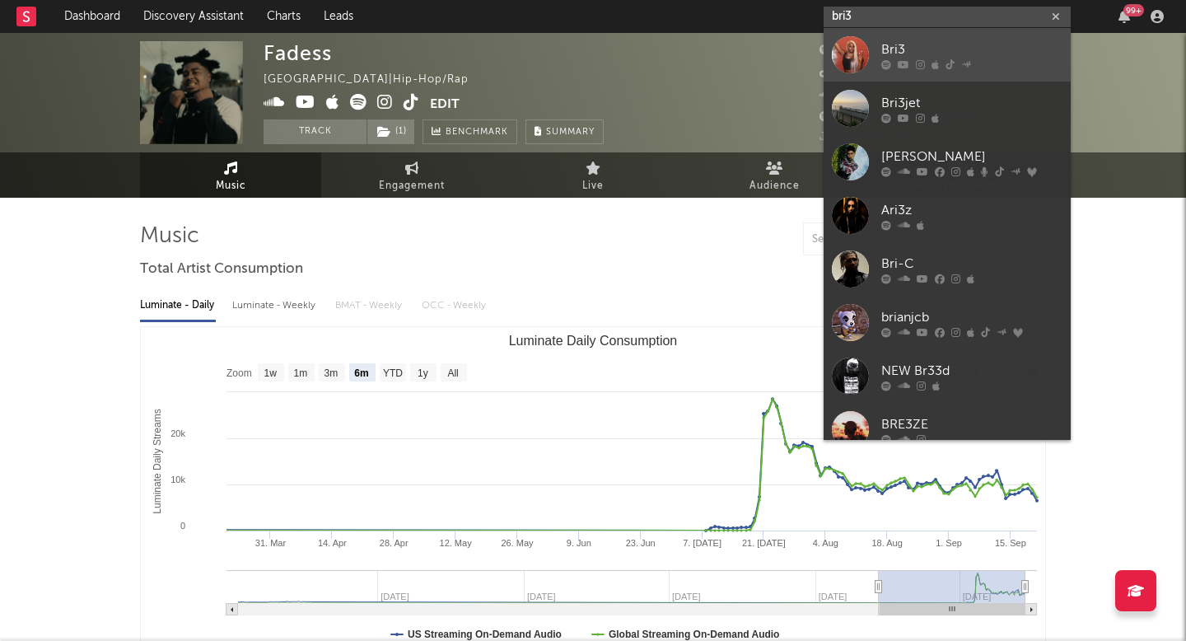
type input "bri3"
click at [891, 50] on div "Bri3" at bounding box center [971, 50] width 181 height 20
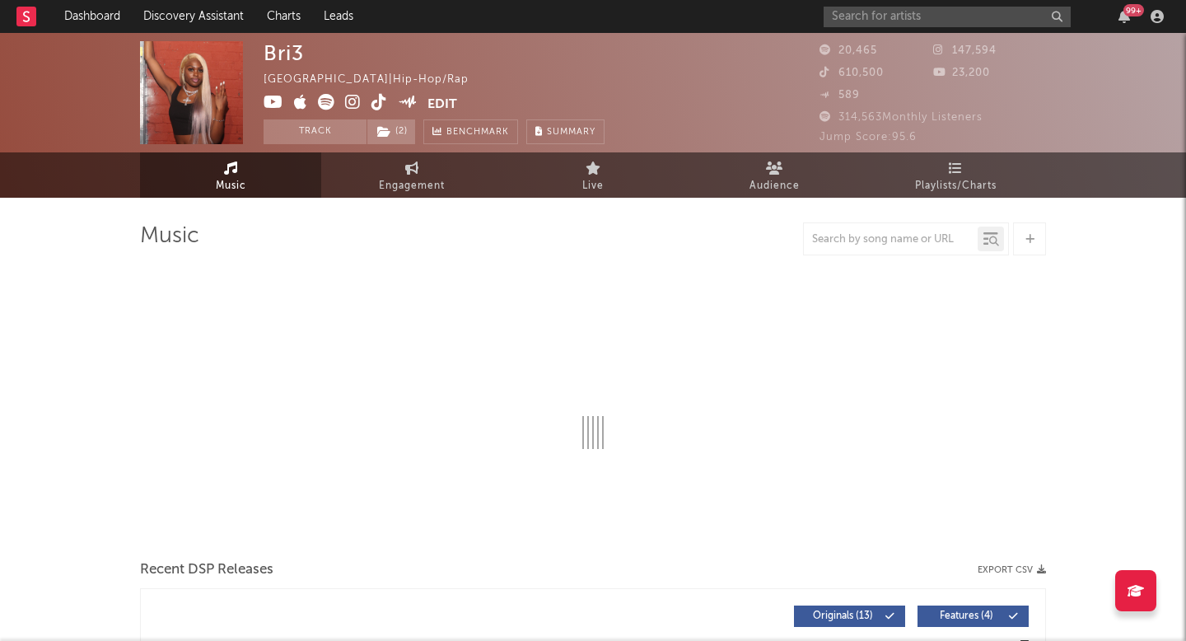
select select "6m"
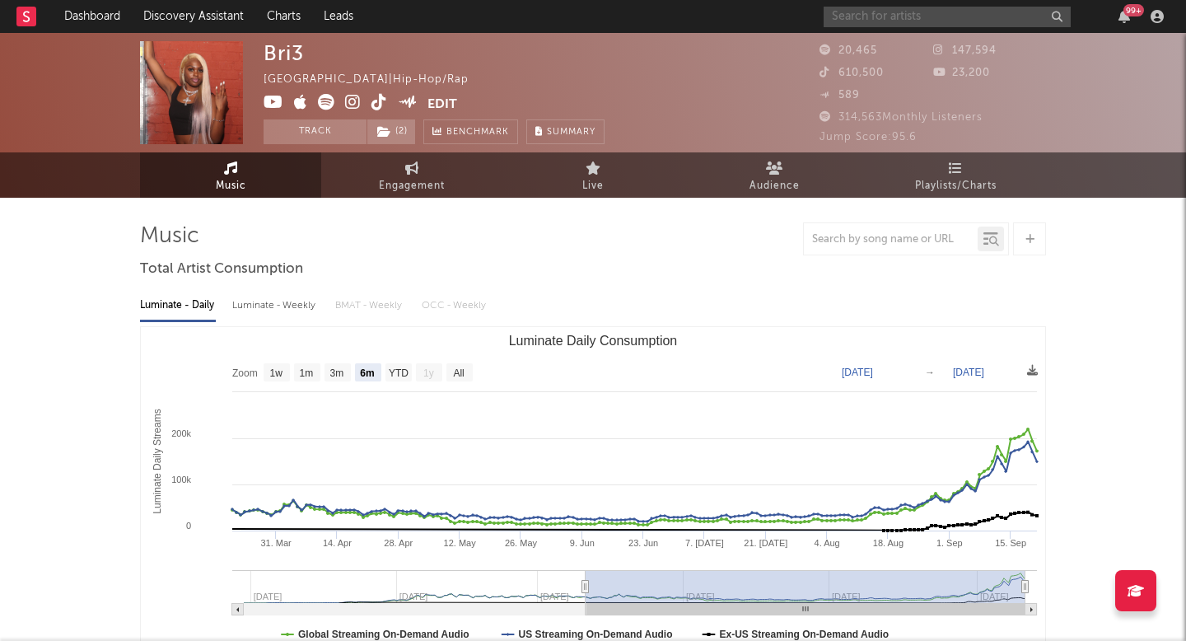
click at [995, 10] on input "text" at bounding box center [947, 17] width 247 height 21
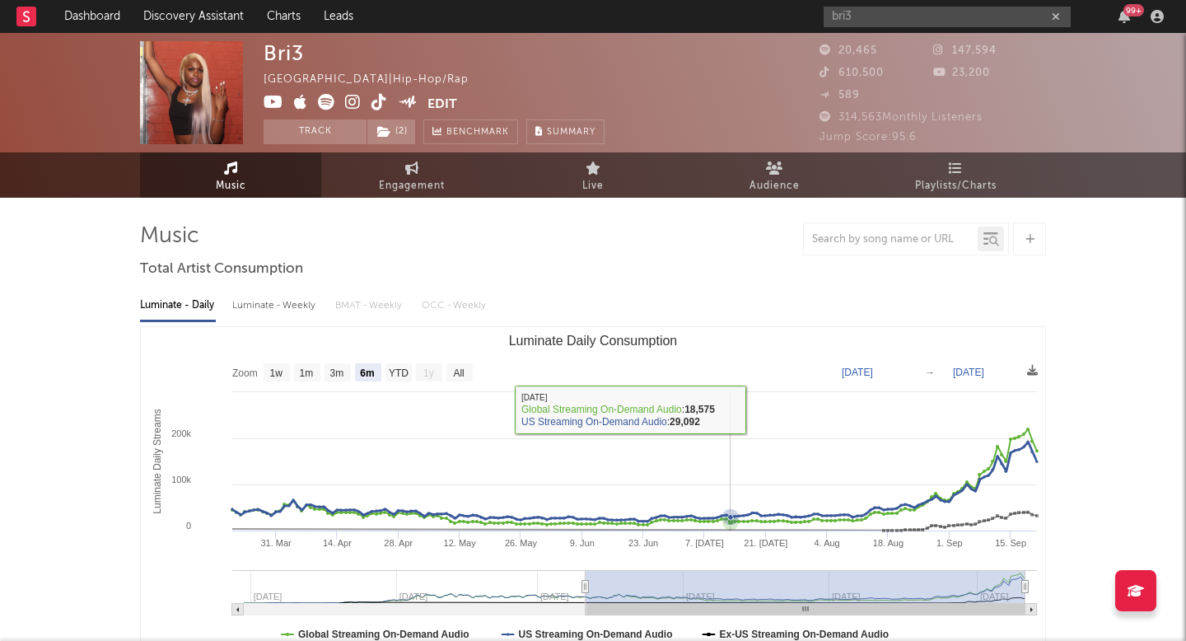
click at [675, 381] on rect "Luminate Daily Consumption" at bounding box center [593, 492] width 905 height 330
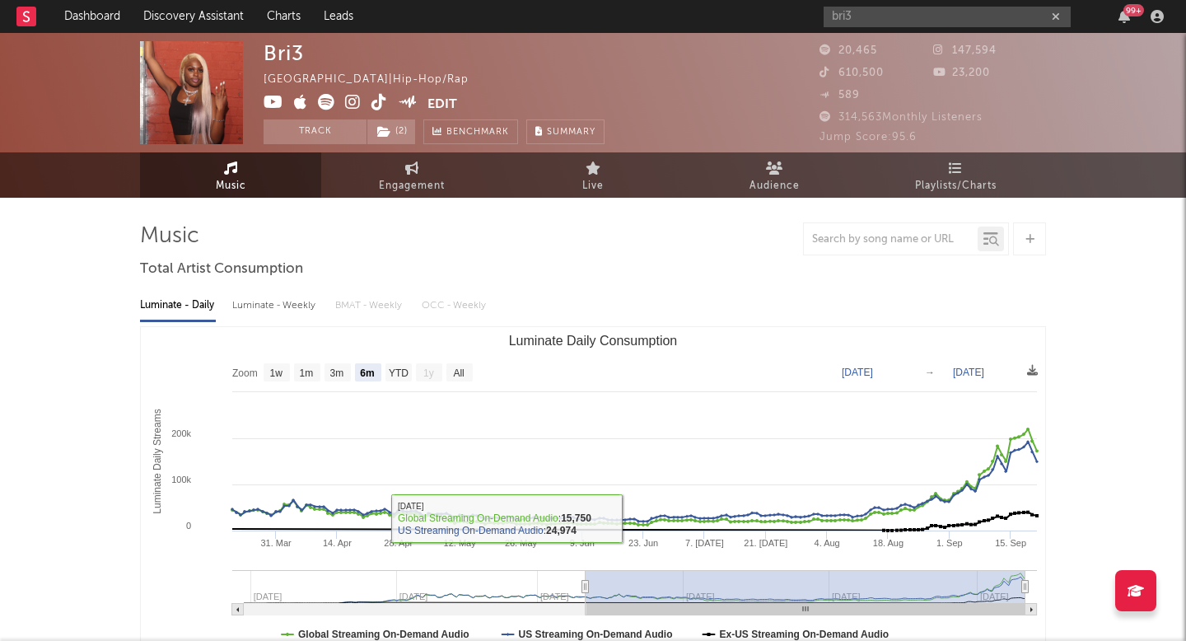
type input "bri3"
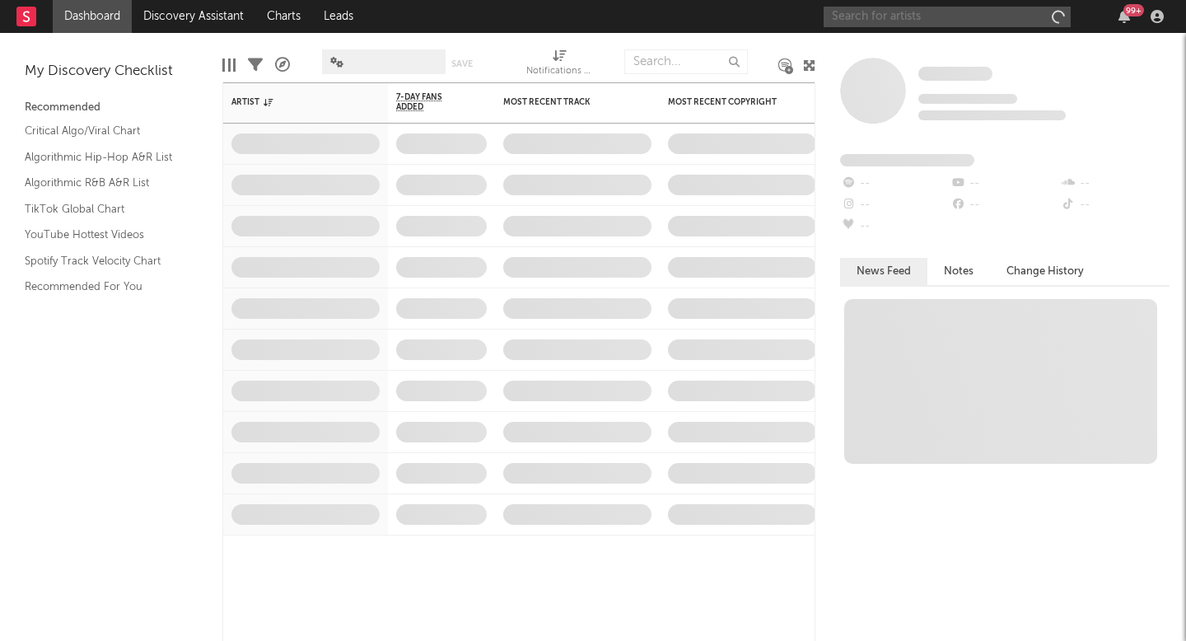
click at [889, 18] on input "text" at bounding box center [947, 17] width 247 height 21
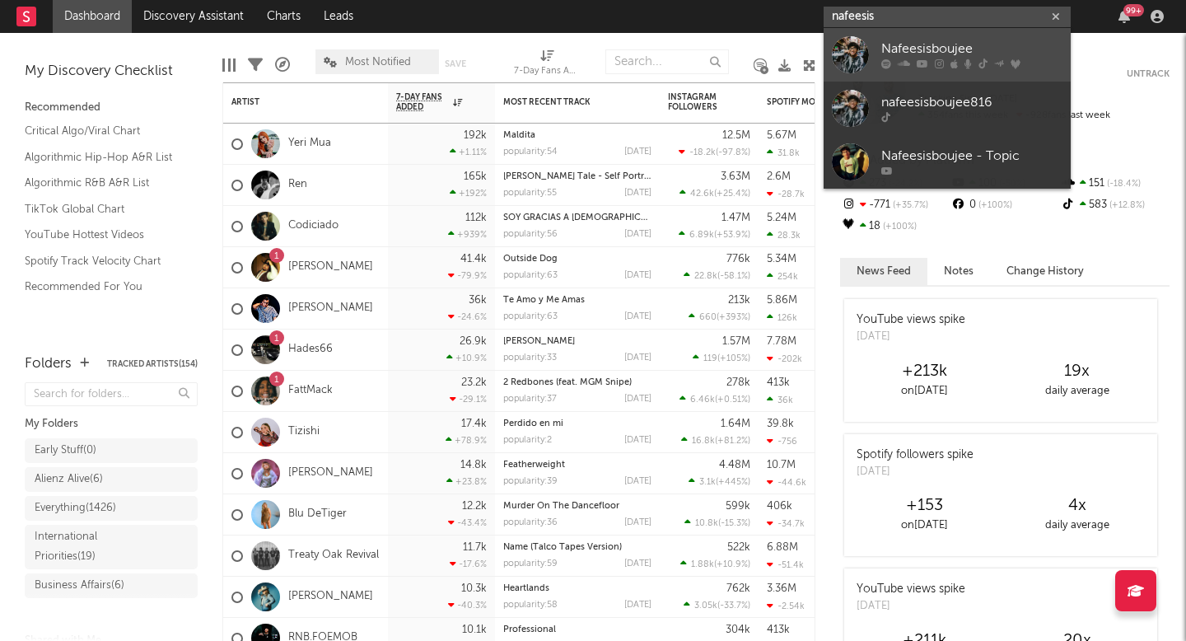
type input "nafeesis"
click at [938, 59] on icon at bounding box center [939, 64] width 9 height 10
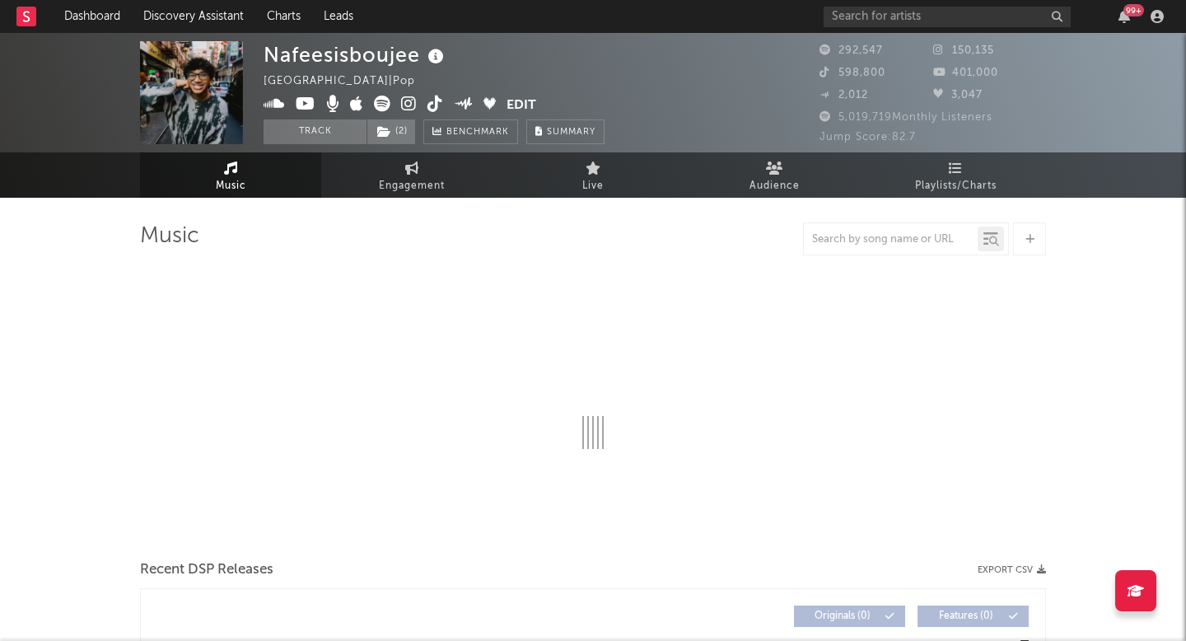
select select "6m"
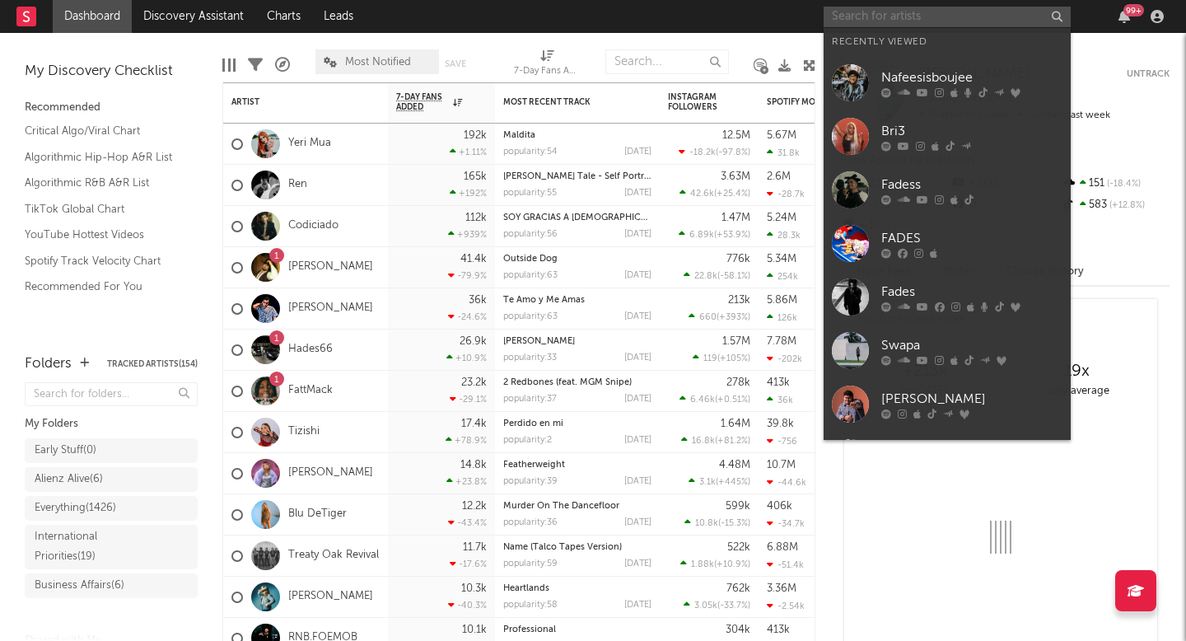
click at [895, 9] on input "text" at bounding box center [947, 17] width 247 height 21
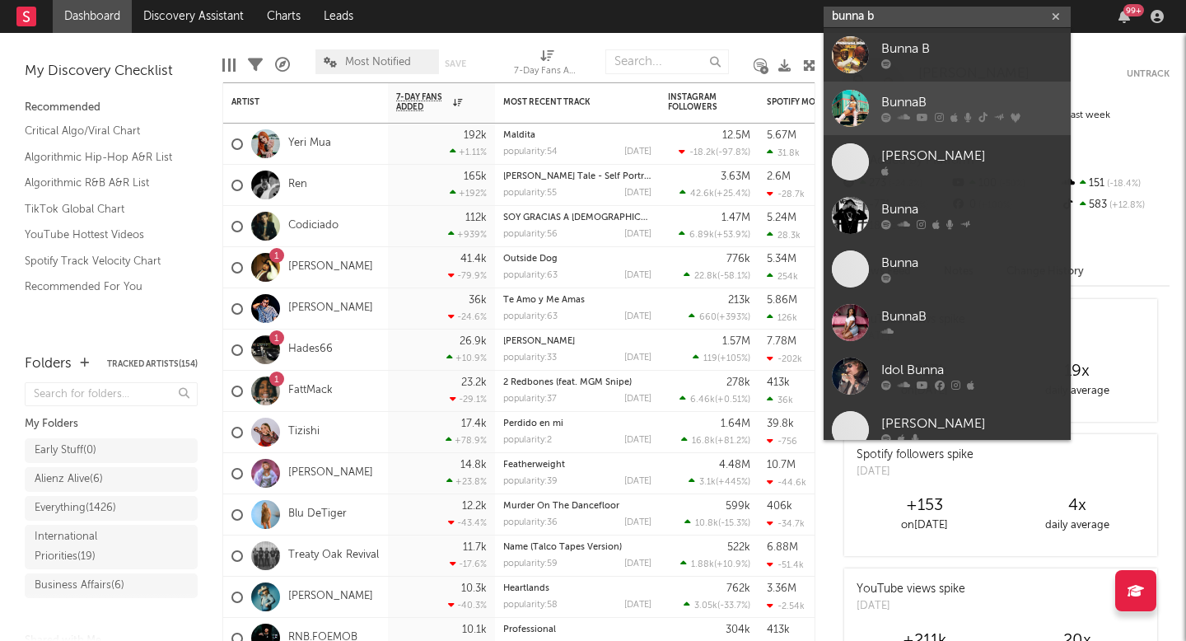
type input "bunna b"
click at [902, 95] on div "BunnaB" at bounding box center [971, 103] width 181 height 20
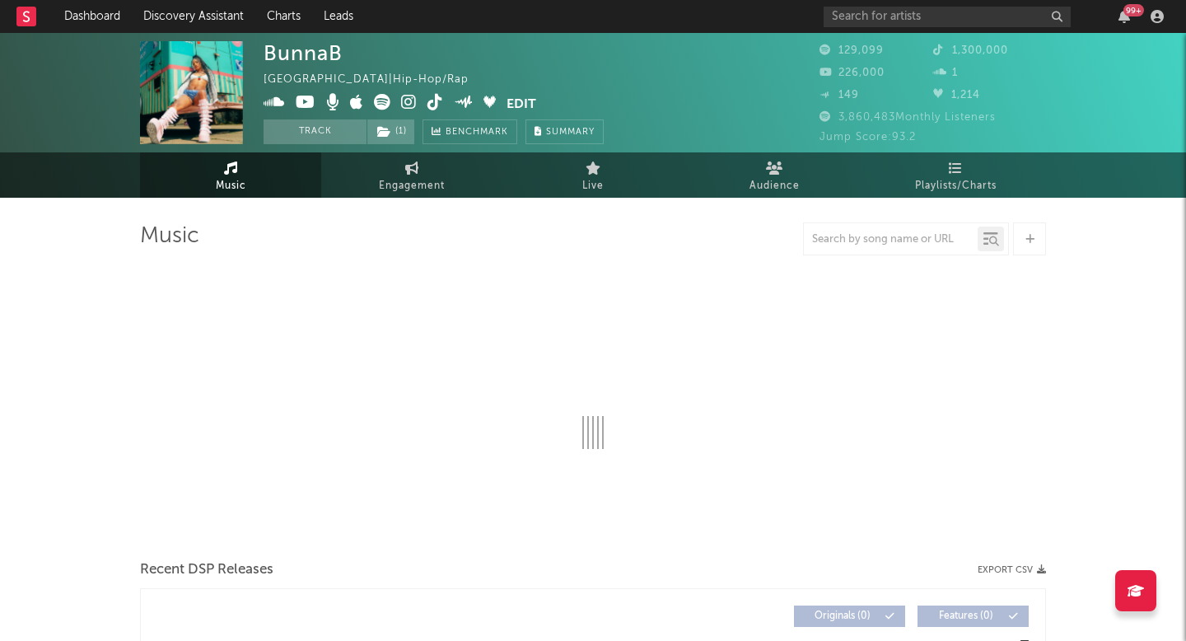
select select "6m"
